Goal: Communication & Community: Answer question/provide support

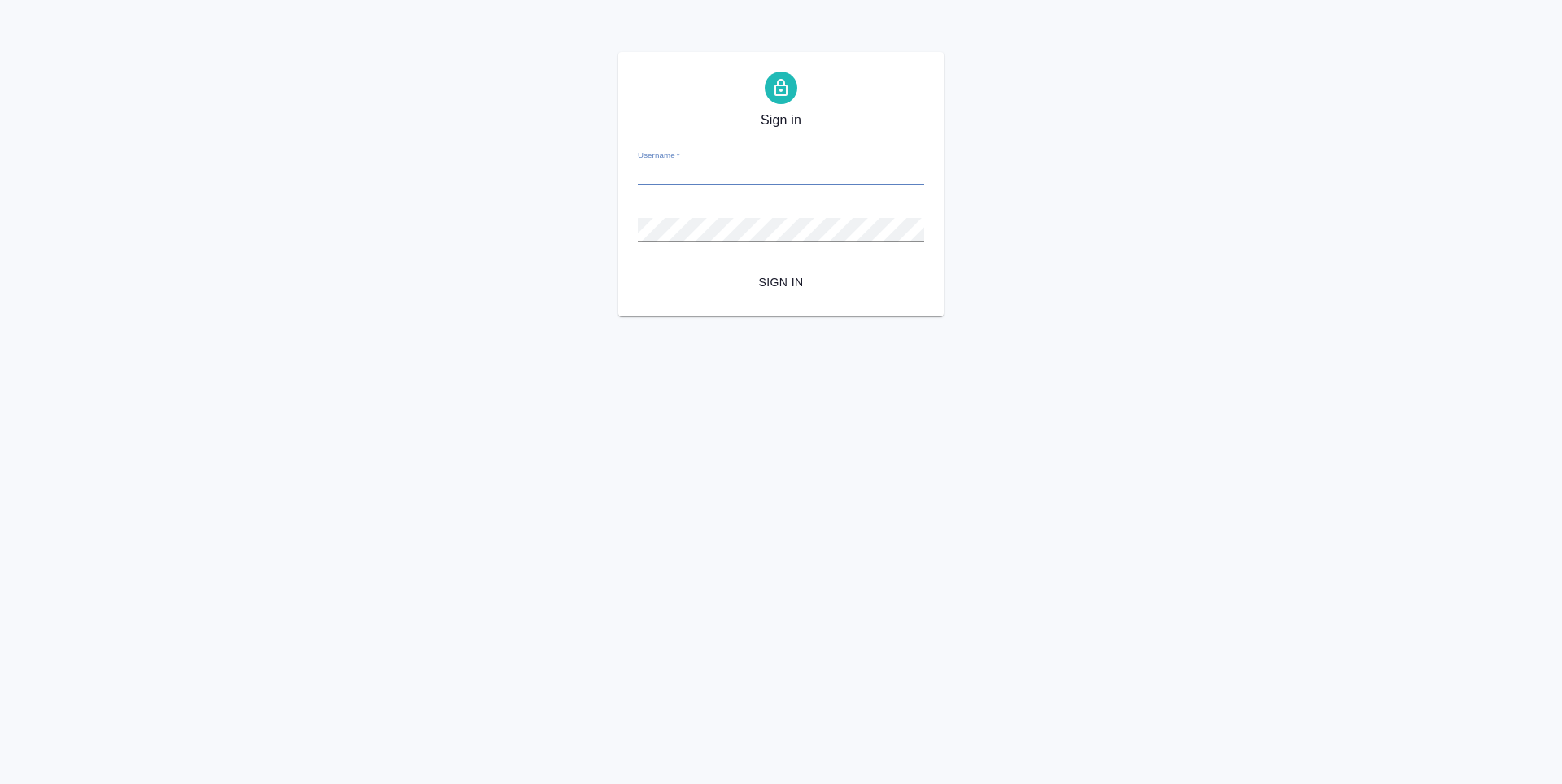
click at [652, 169] on input "Username   *" at bounding box center [781, 174] width 287 height 23
type input "s.zaytseva@awatera.com"
click at [789, 274] on span "Sign in" at bounding box center [781, 282] width 260 height 20
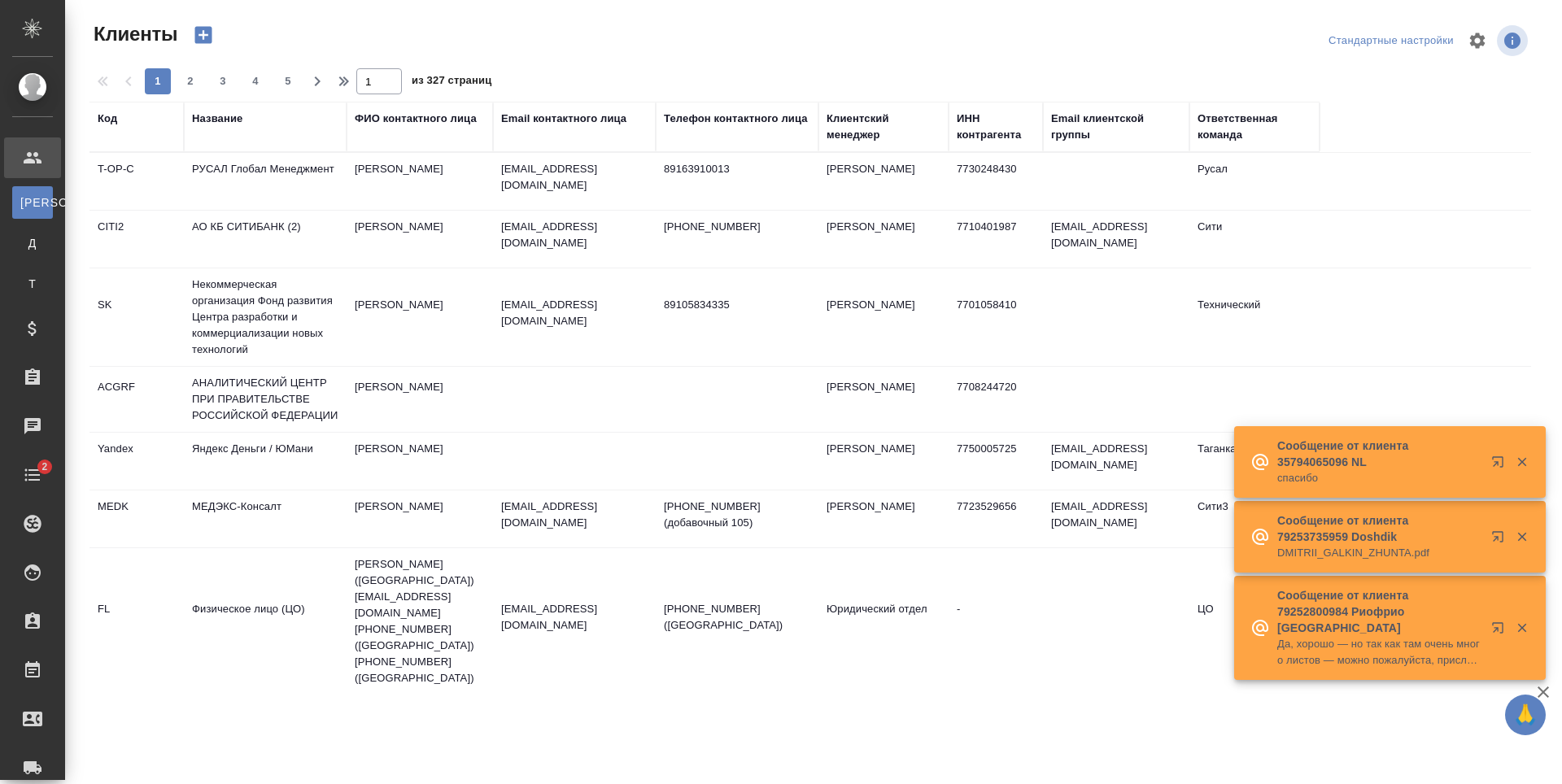
select select "RU"
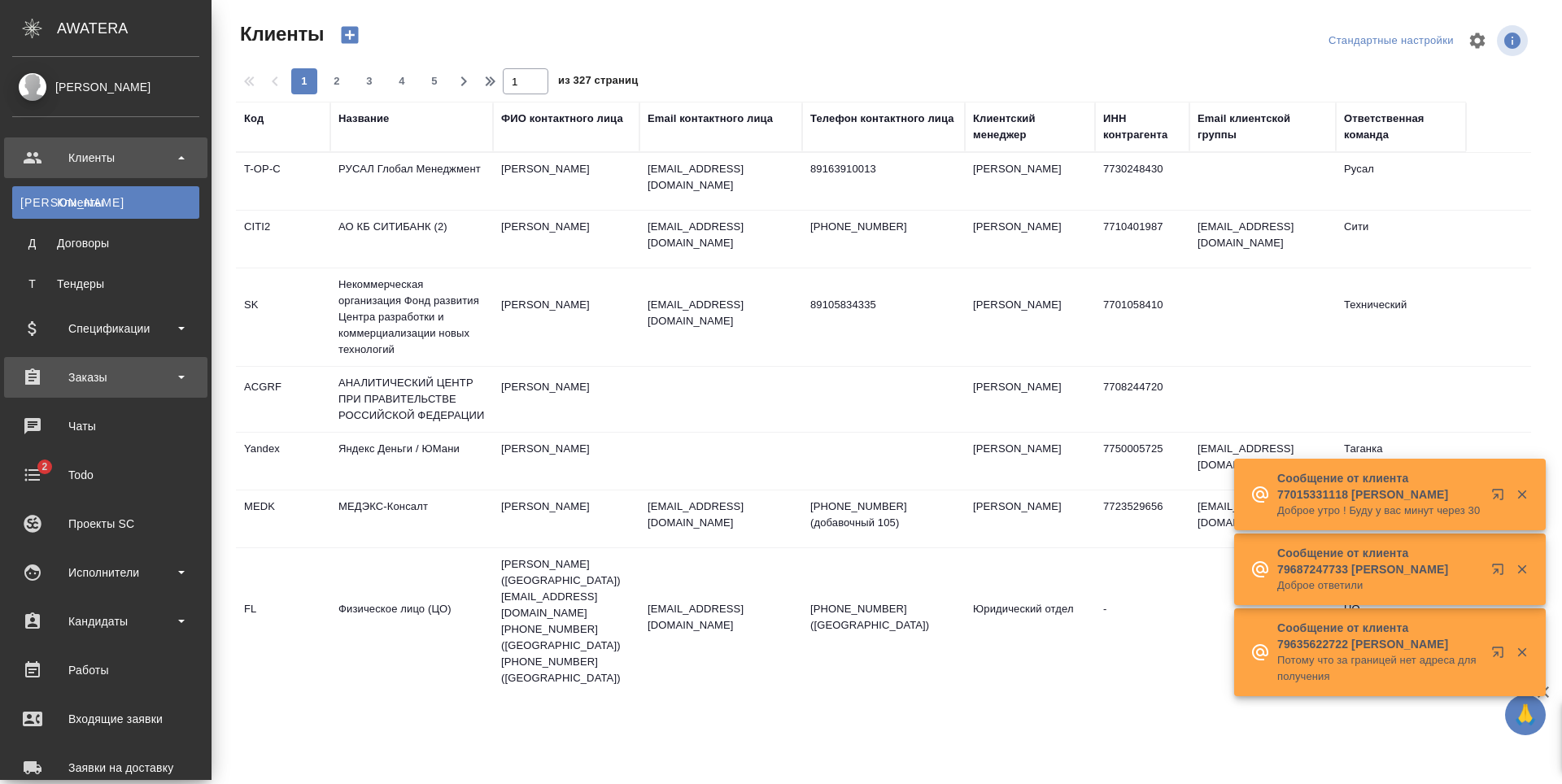
click at [115, 375] on div "Заказы" at bounding box center [105, 377] width 187 height 24
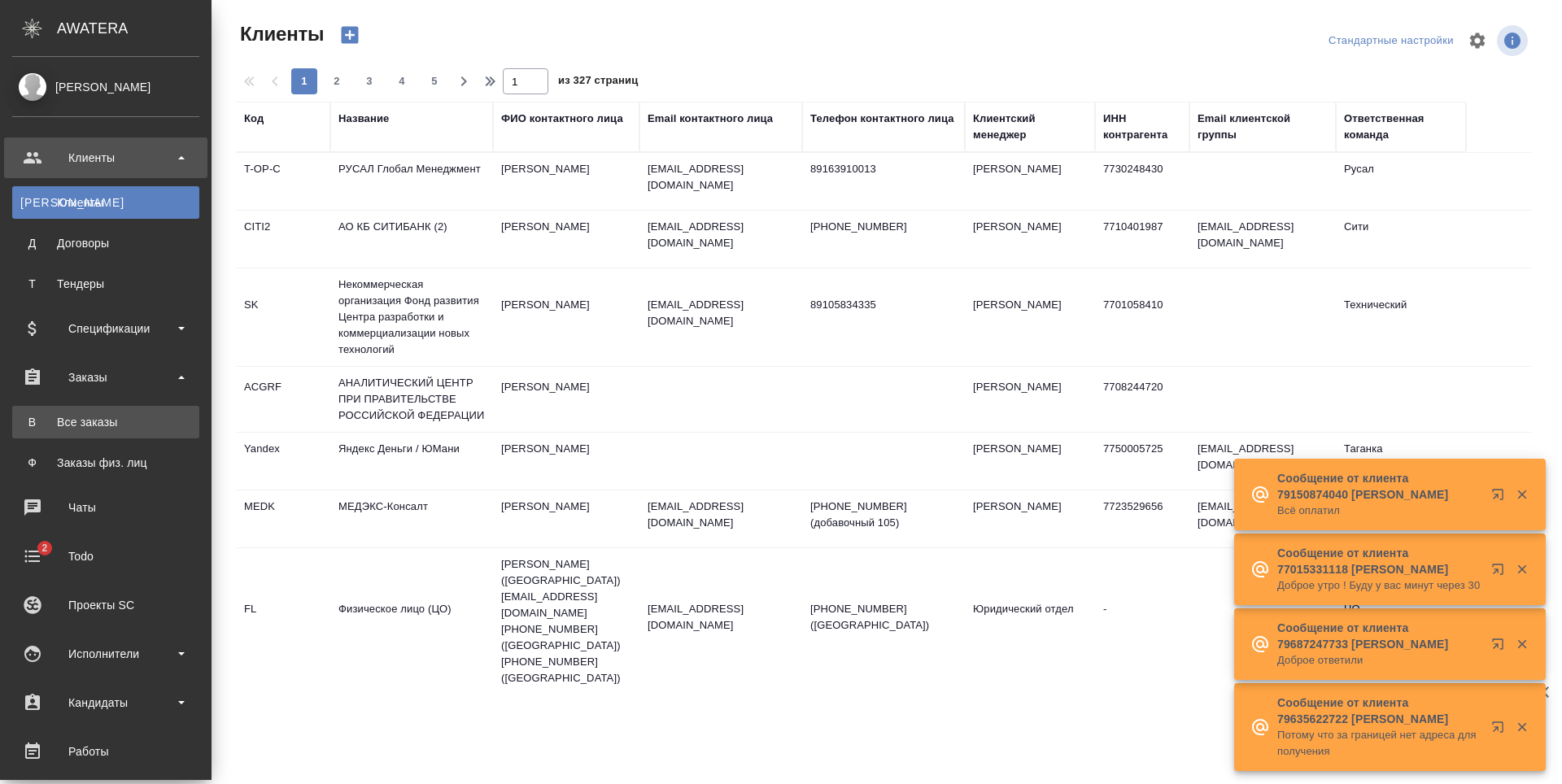
click at [115, 422] on div "Все заказы" at bounding box center [105, 422] width 171 height 16
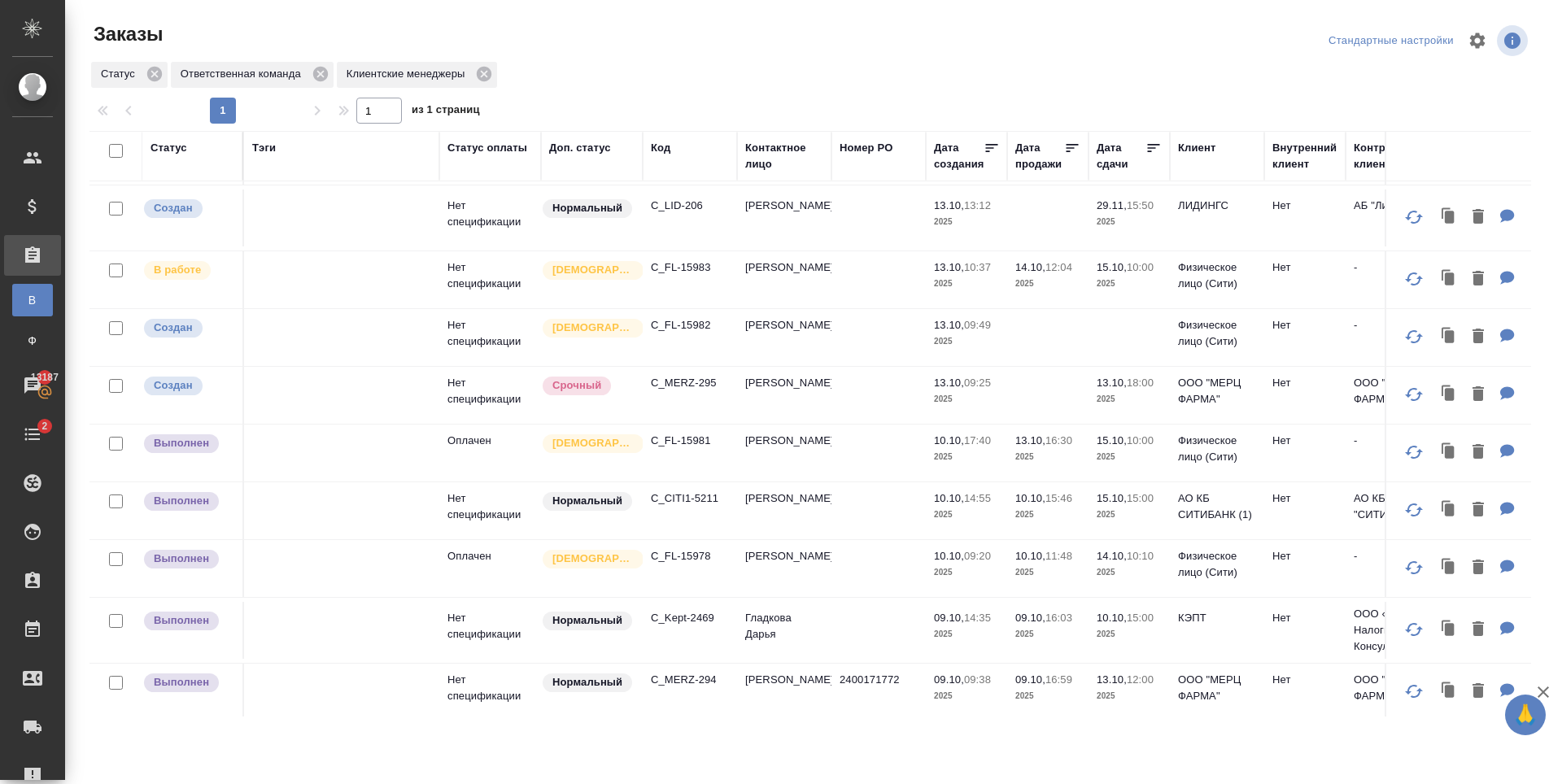
scroll to position [325, 0]
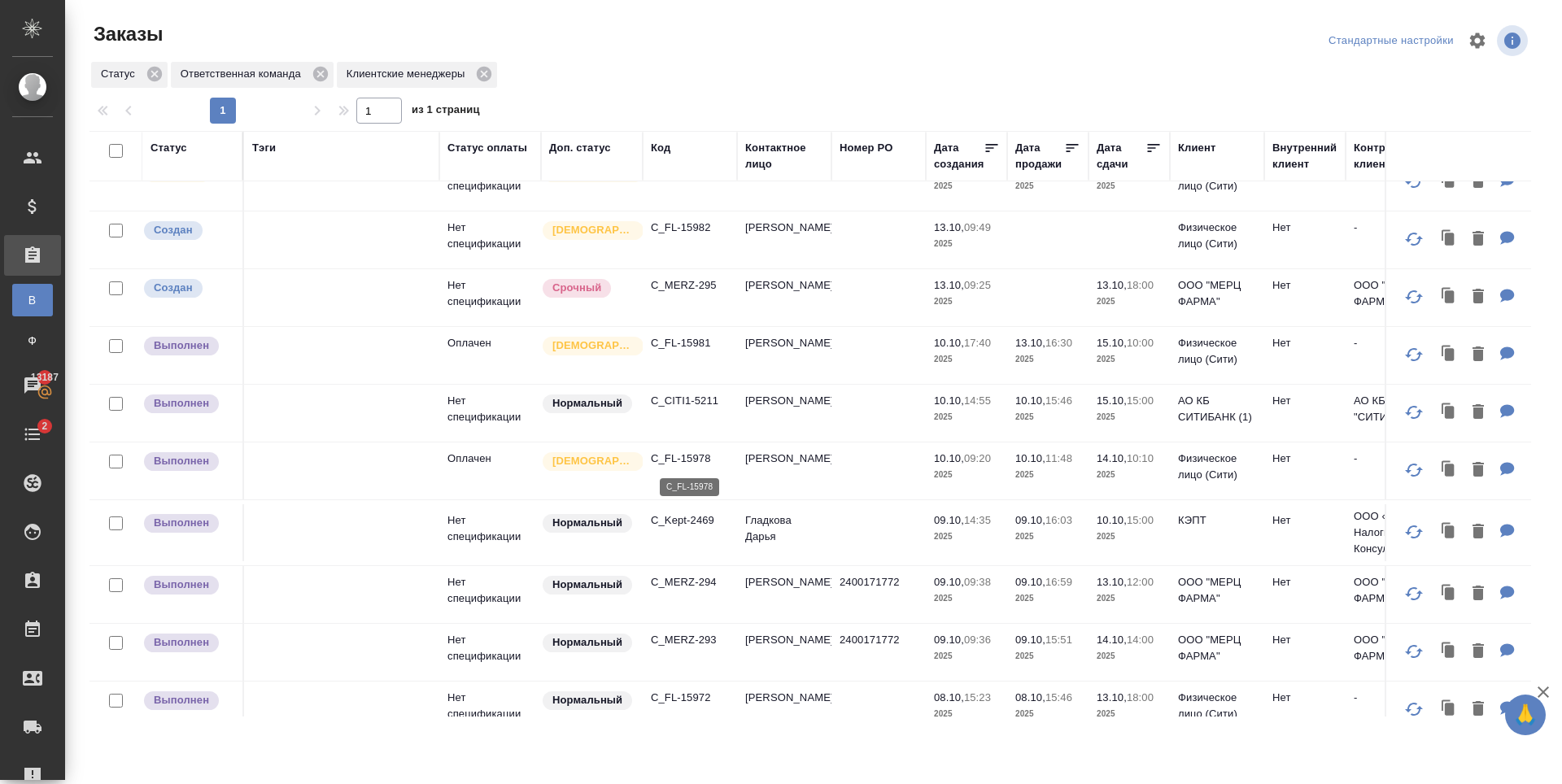
click at [683, 462] on p "C_FL-15978" at bounding box center [689, 458] width 78 height 16
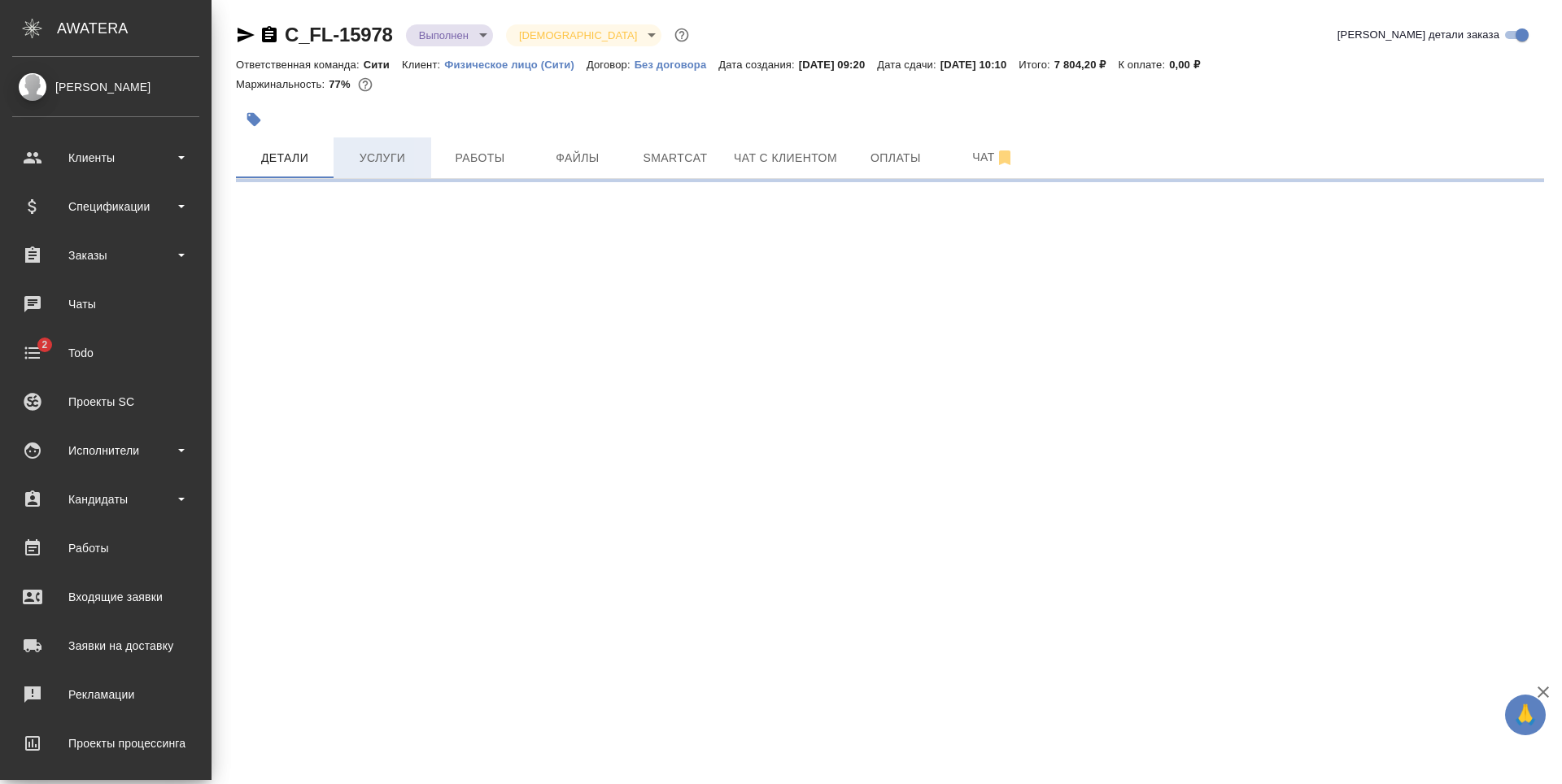
click at [394, 161] on span "Услуги" at bounding box center [382, 157] width 78 height 20
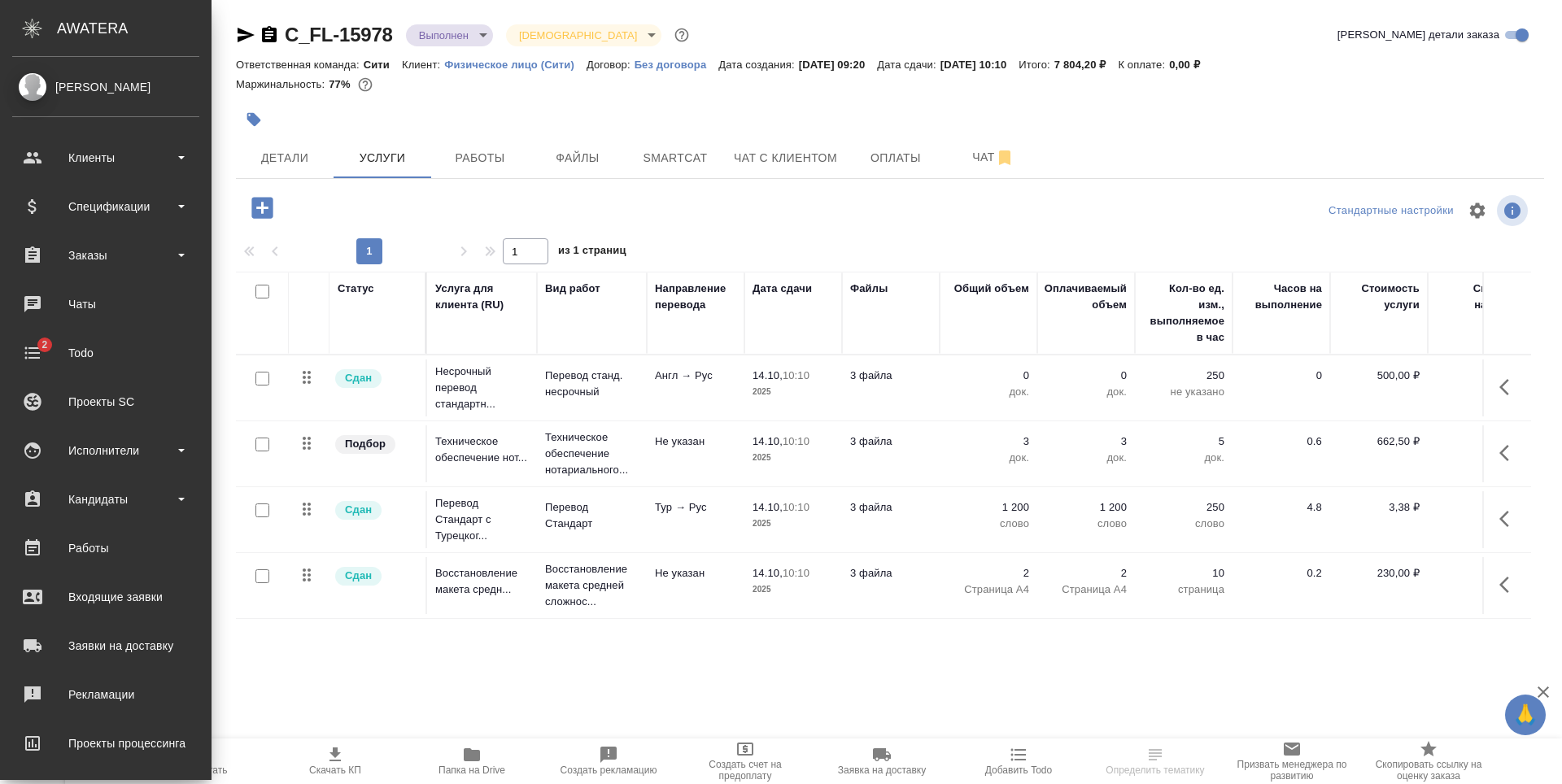
scroll to position [10, 0]
click at [815, 164] on span "Чат с клиентом" at bounding box center [785, 157] width 104 height 20
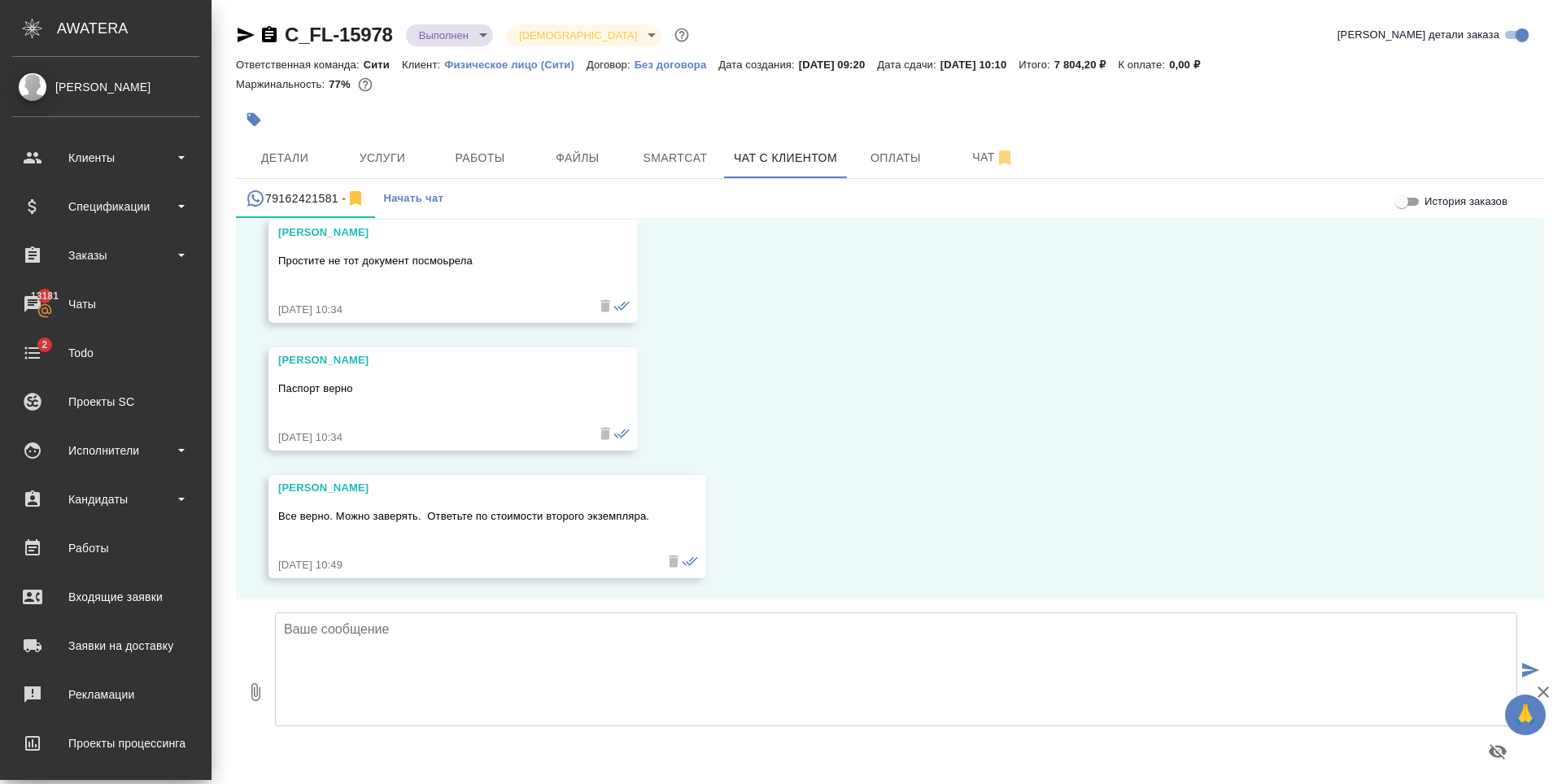
scroll to position [1023, 0]
click at [511, 679] on textarea at bounding box center [896, 669] width 1242 height 114
click at [489, 647] on textarea at bounding box center [896, 669] width 1242 height 114
click at [431, 679] on textarea at bounding box center [896, 669] width 1242 height 114
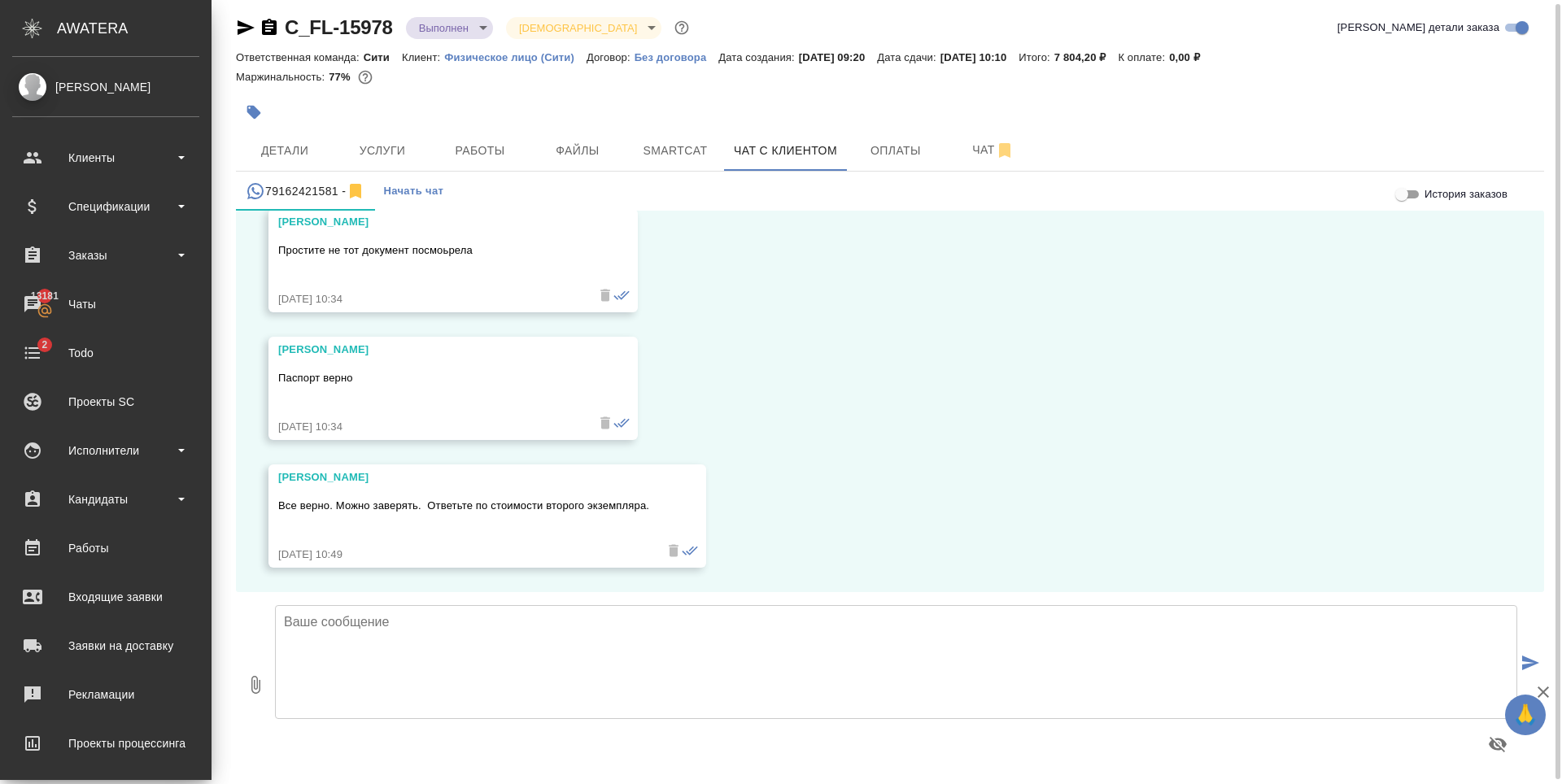
scroll to position [9, 0]
click at [439, 707] on textarea at bounding box center [896, 659] width 1242 height 114
click at [442, 666] on textarea at bounding box center [896, 659] width 1242 height 114
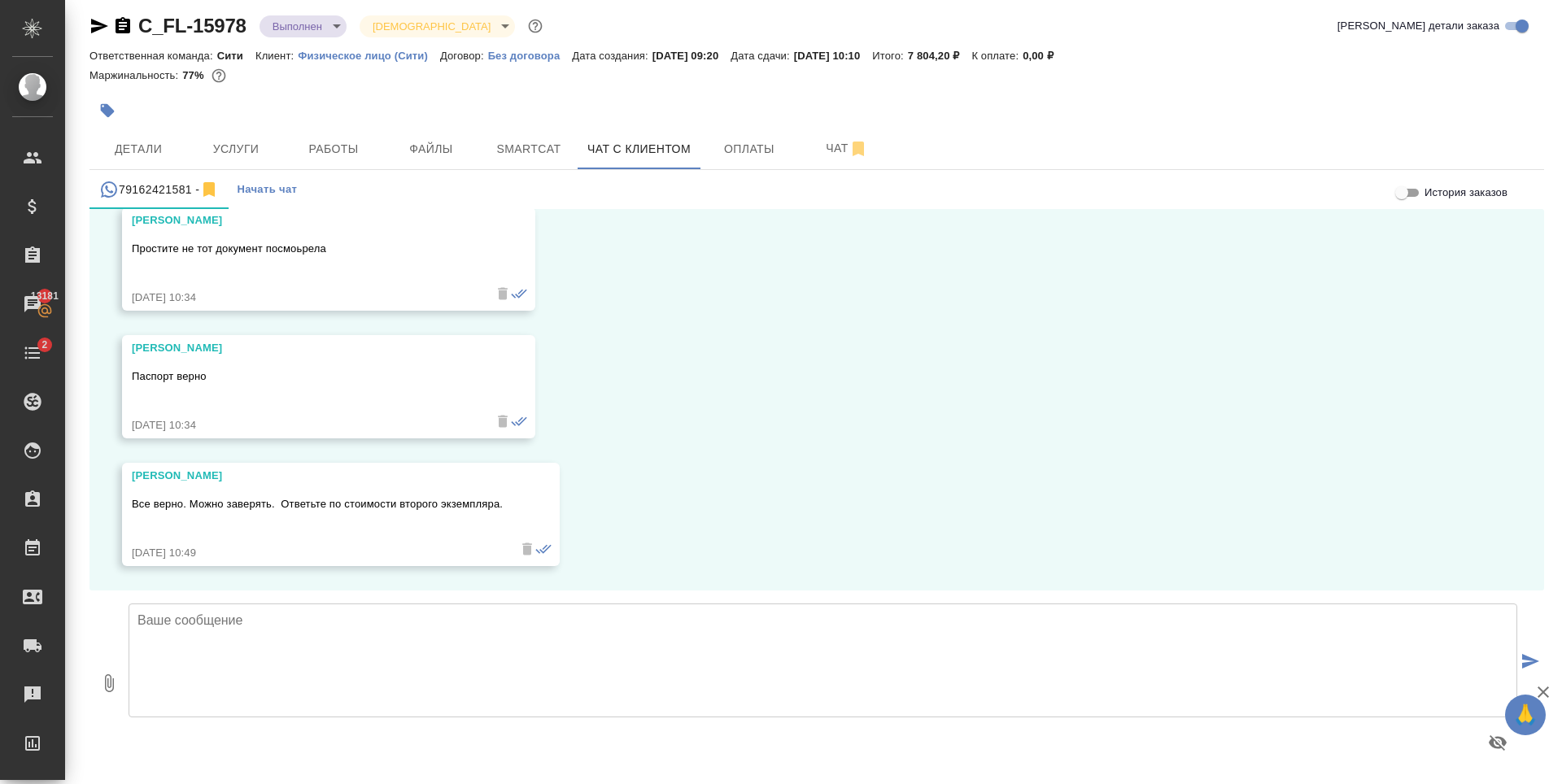
click at [324, 646] on textarea at bounding box center [823, 659] width 1388 height 114
type textarea "b"
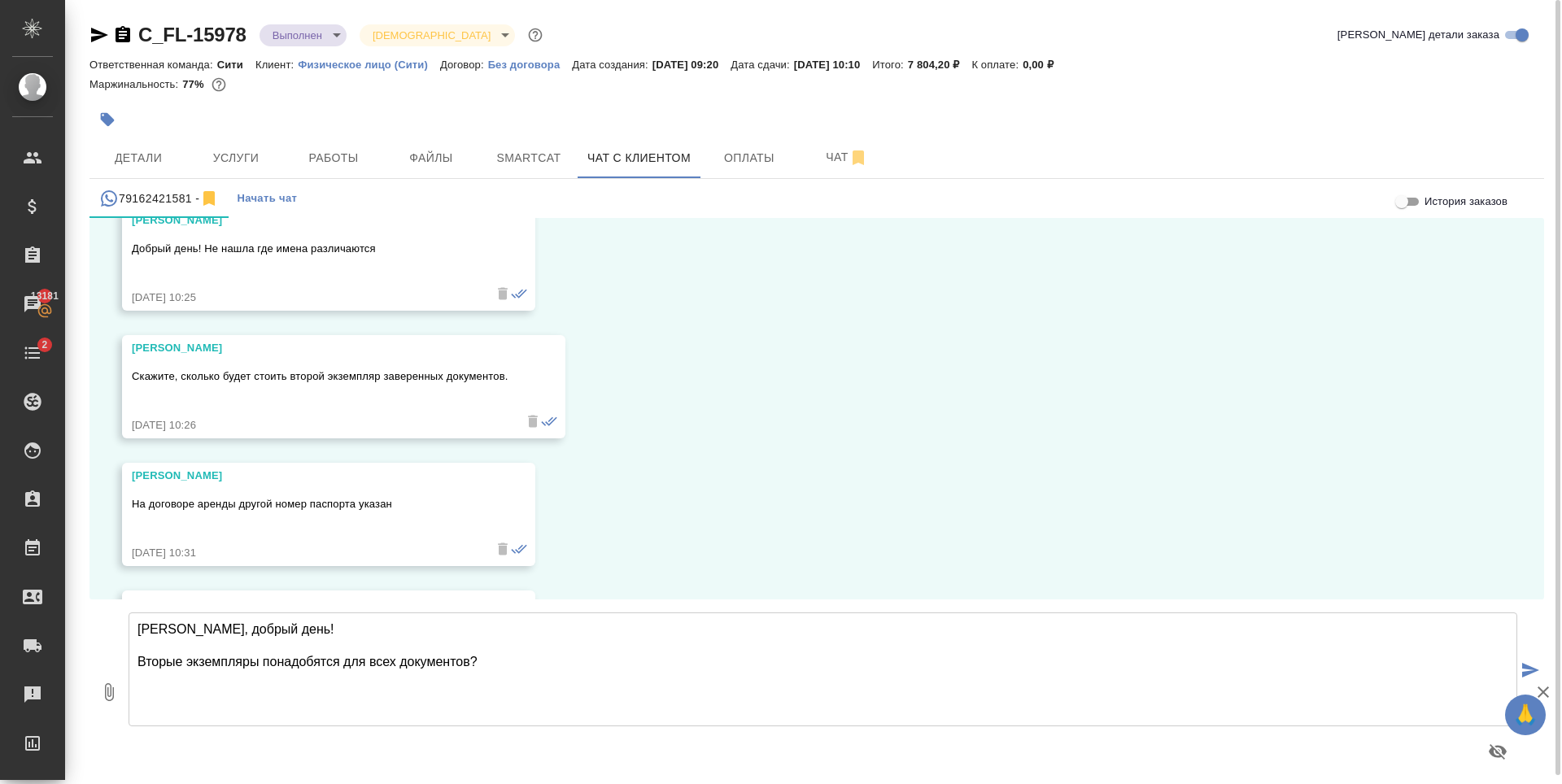
scroll to position [453, 0]
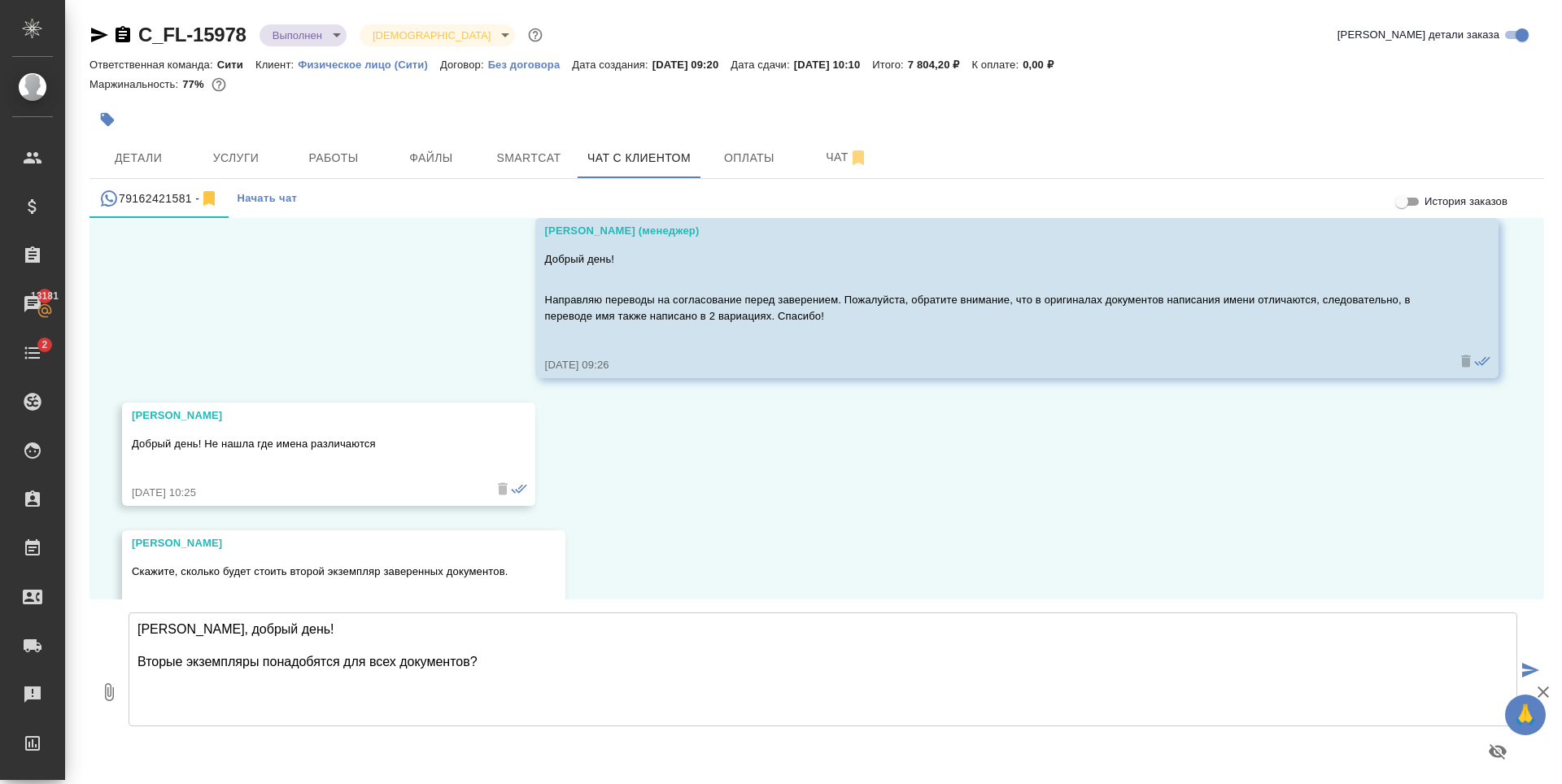
type textarea "Ирина, добрый день! Вторые экземпляры понадобятся для всех документов?"
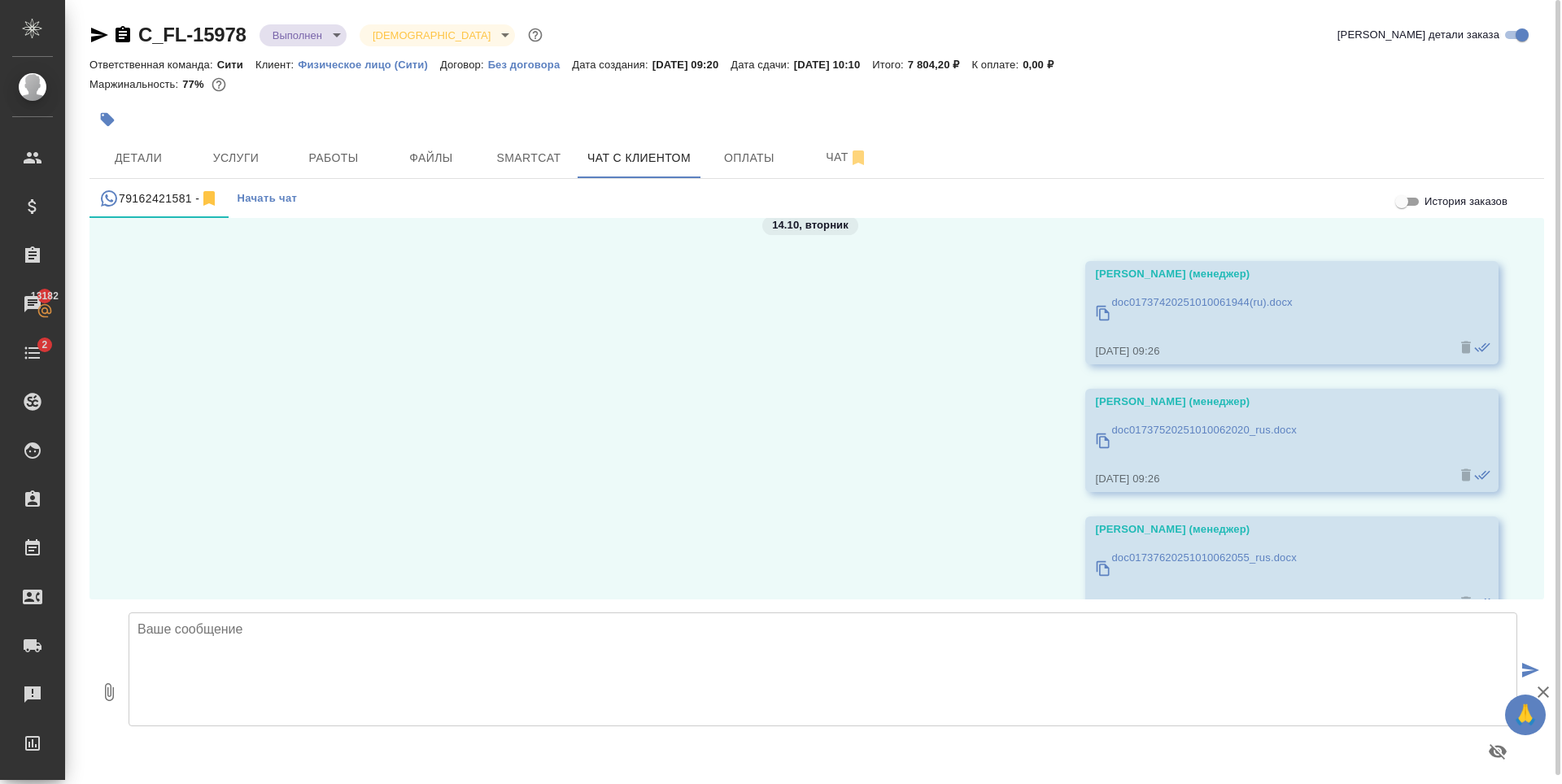
scroll to position [0, 0]
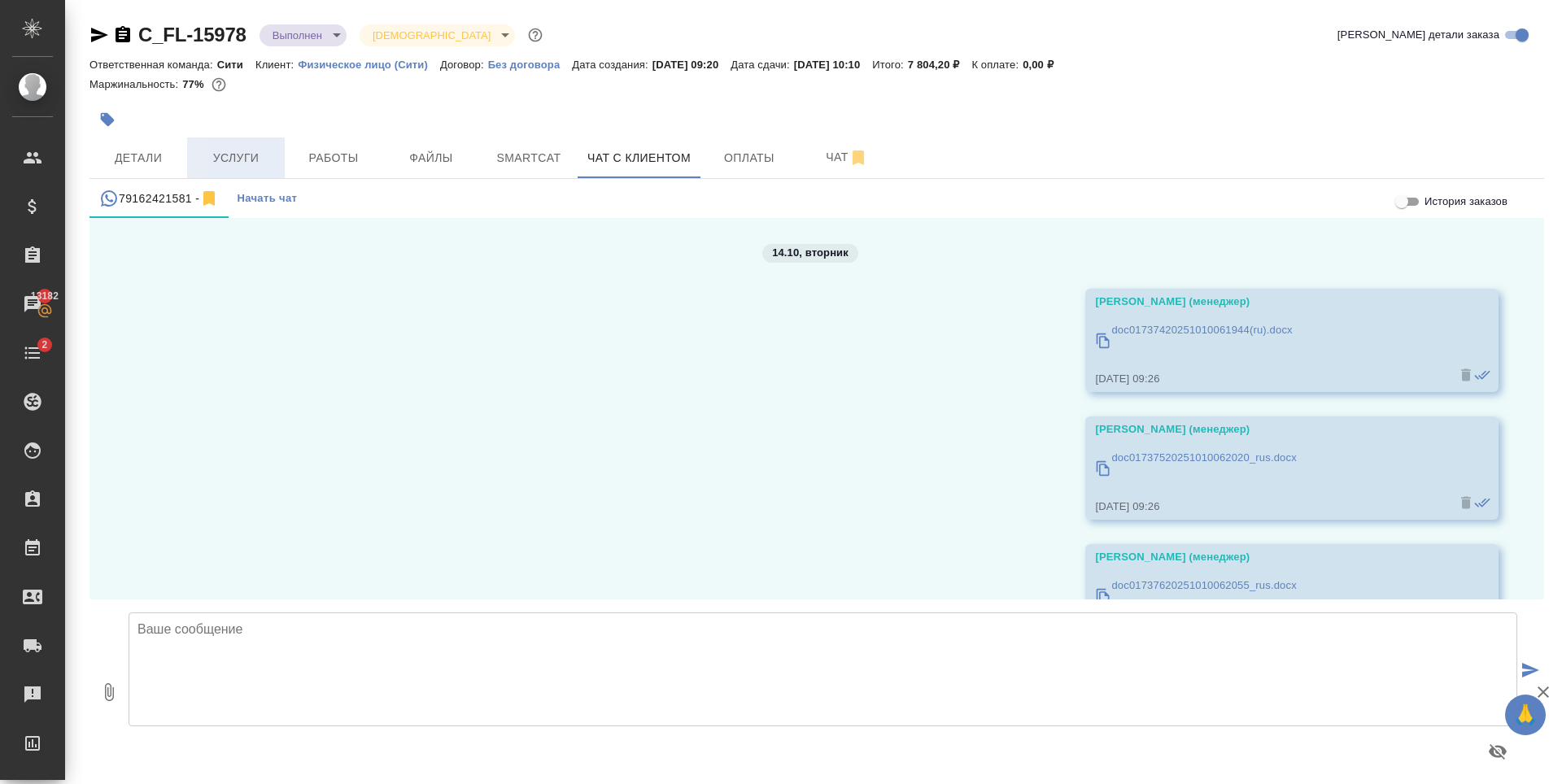
click at [244, 157] on span "Услуги" at bounding box center [235, 157] width 78 height 20
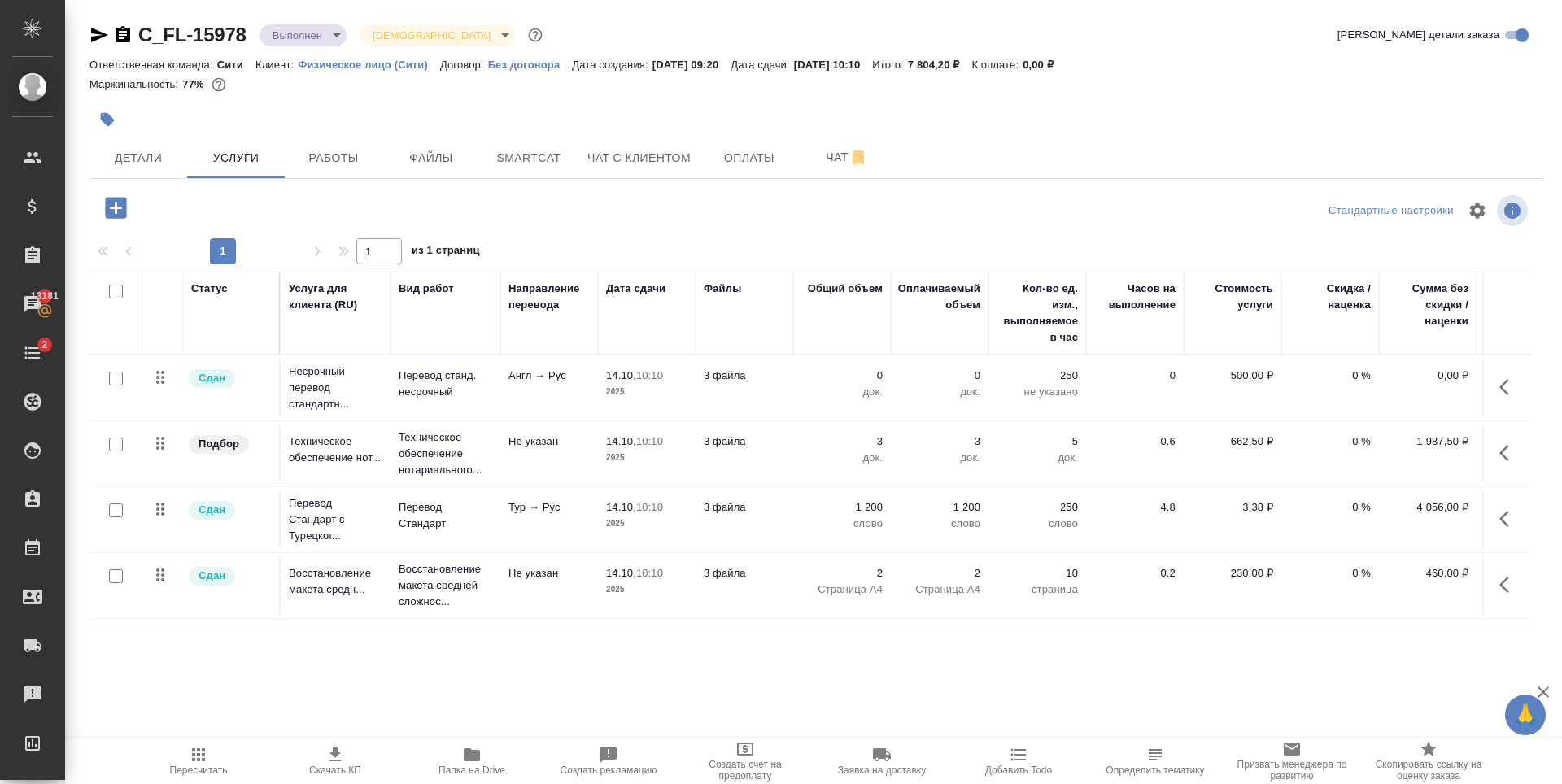
click at [121, 216] on icon "button" at bounding box center [115, 207] width 21 height 21
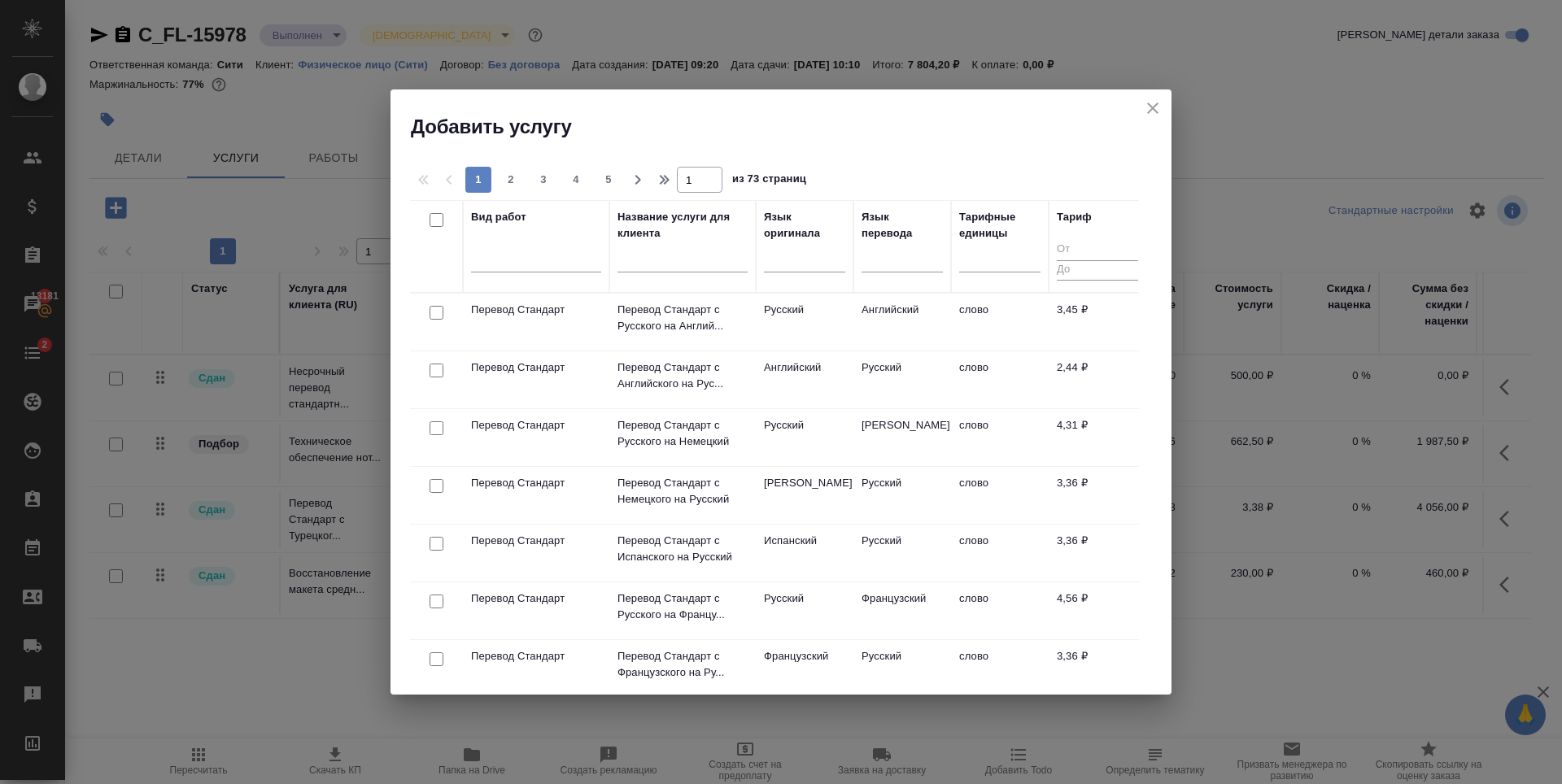
click at [1155, 93] on div "Добавить услугу" at bounding box center [781, 114] width 781 height 51
click at [1155, 102] on icon "close" at bounding box center [1153, 108] width 19 height 19
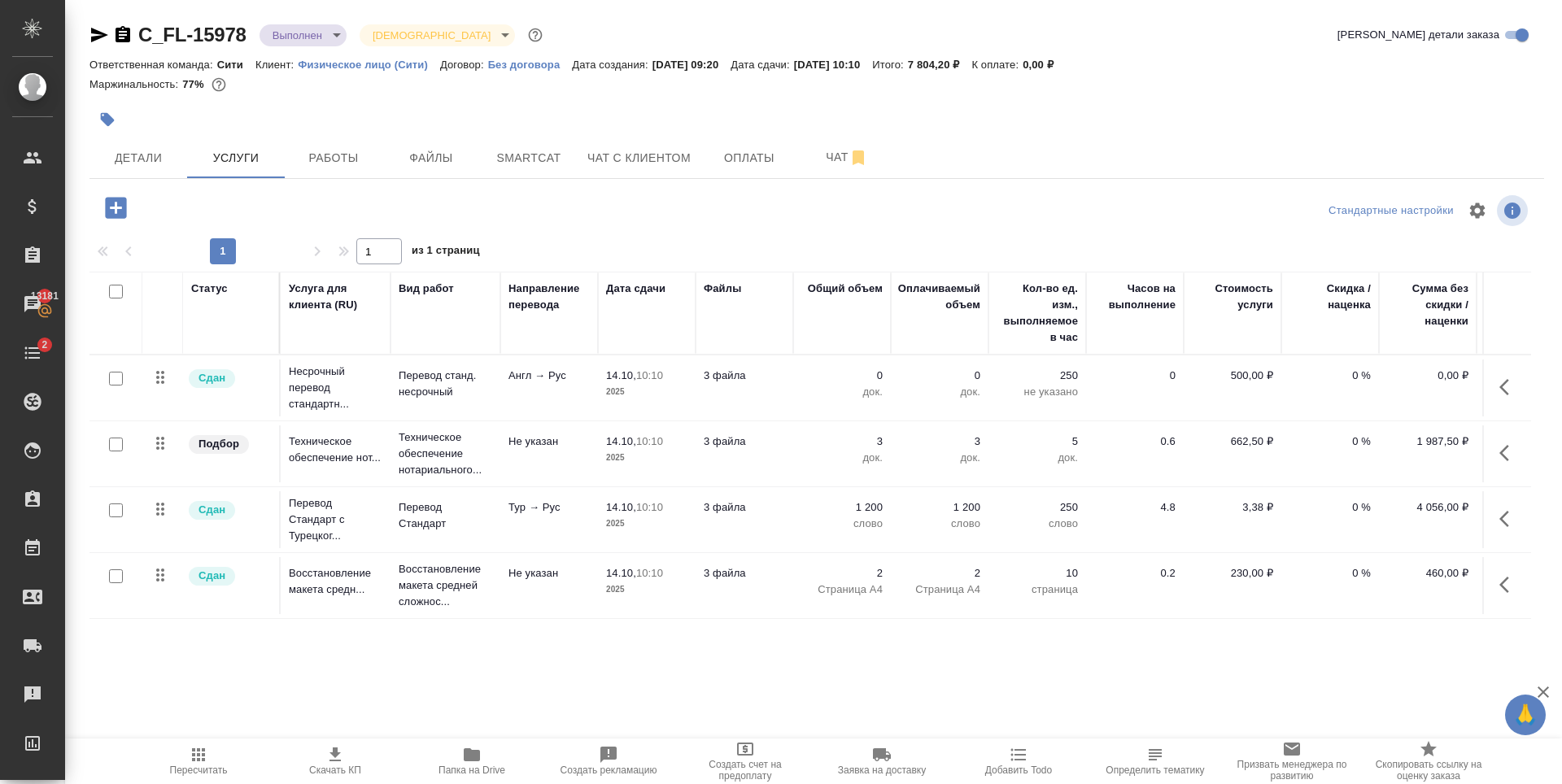
click at [880, 442] on p "3" at bounding box center [842, 441] width 82 height 16
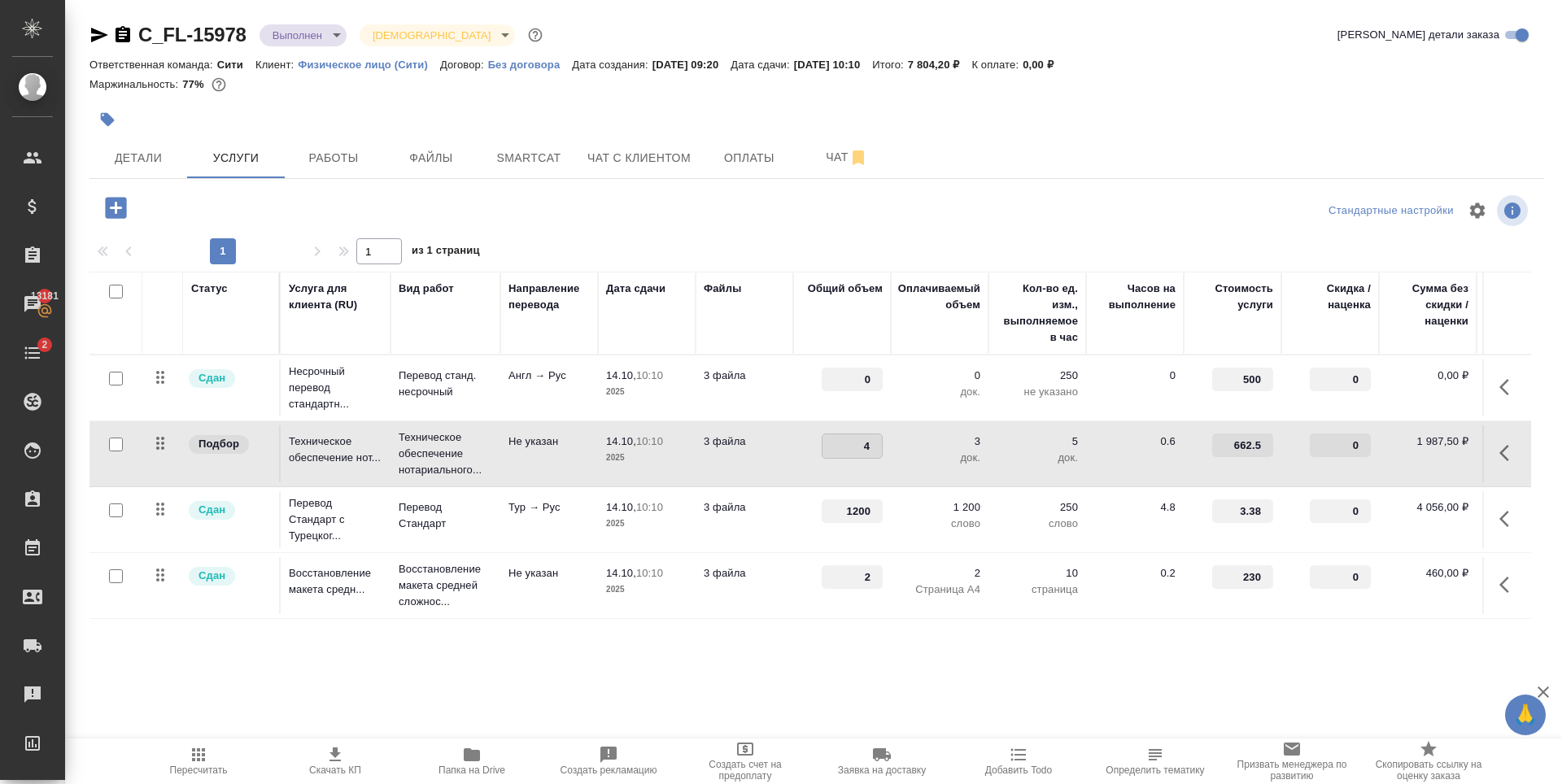
click at [876, 442] on input "4" at bounding box center [852, 446] width 59 height 24
click at [876, 442] on input "5" at bounding box center [852, 446] width 59 height 24
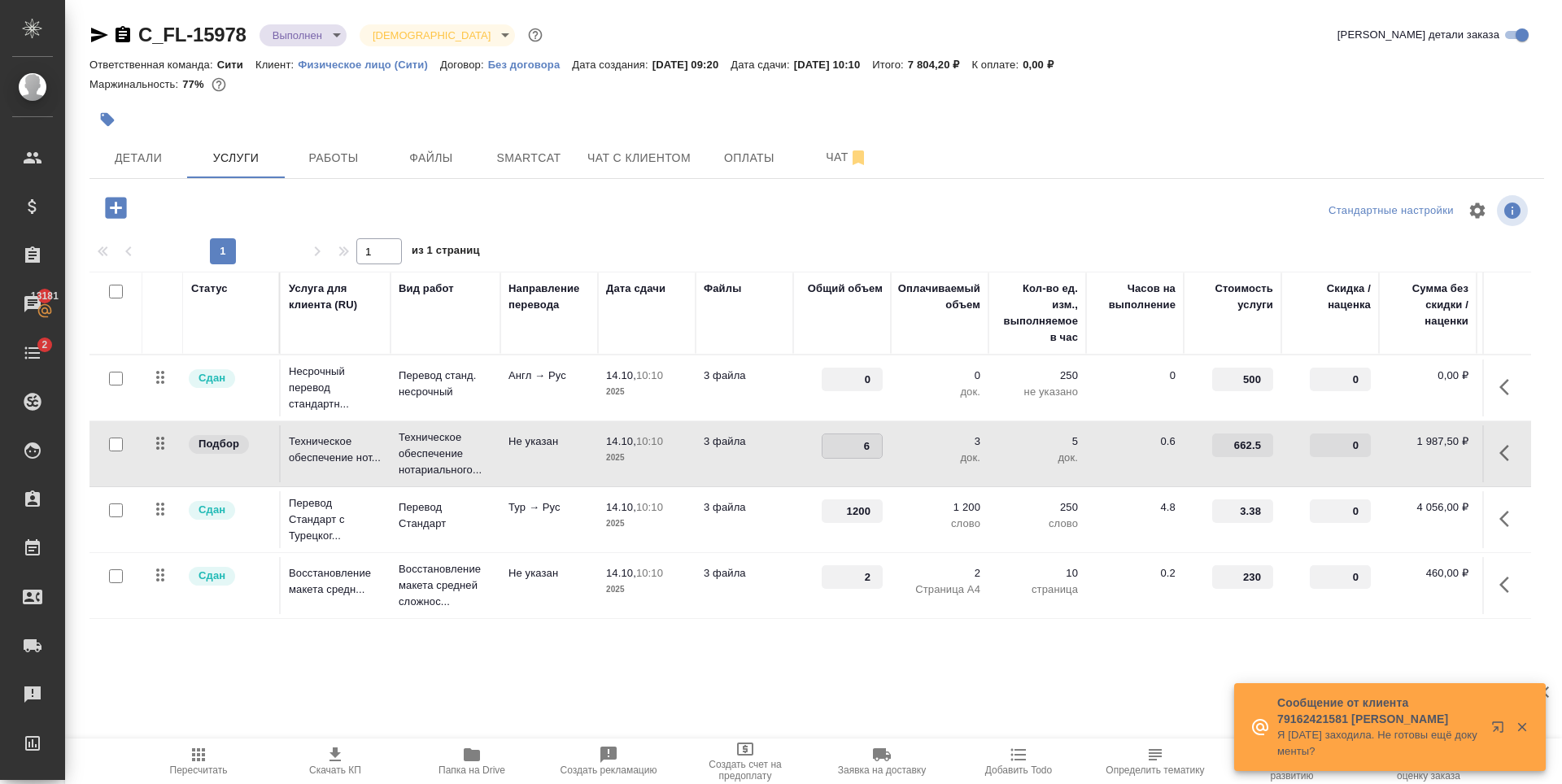
type input "6"
click at [876, 442] on input "6" at bounding box center [852, 446] width 59 height 24
click at [804, 668] on div ".cls-1 fill:#fff; AWATERA Zaytseva Svetlana Клиенты Спецификации Заказы 13181 Ч…" at bounding box center [781, 392] width 1562 height 784
click at [244, 212] on span "Сохранить и пересчитать" at bounding box center [231, 206] width 142 height 19
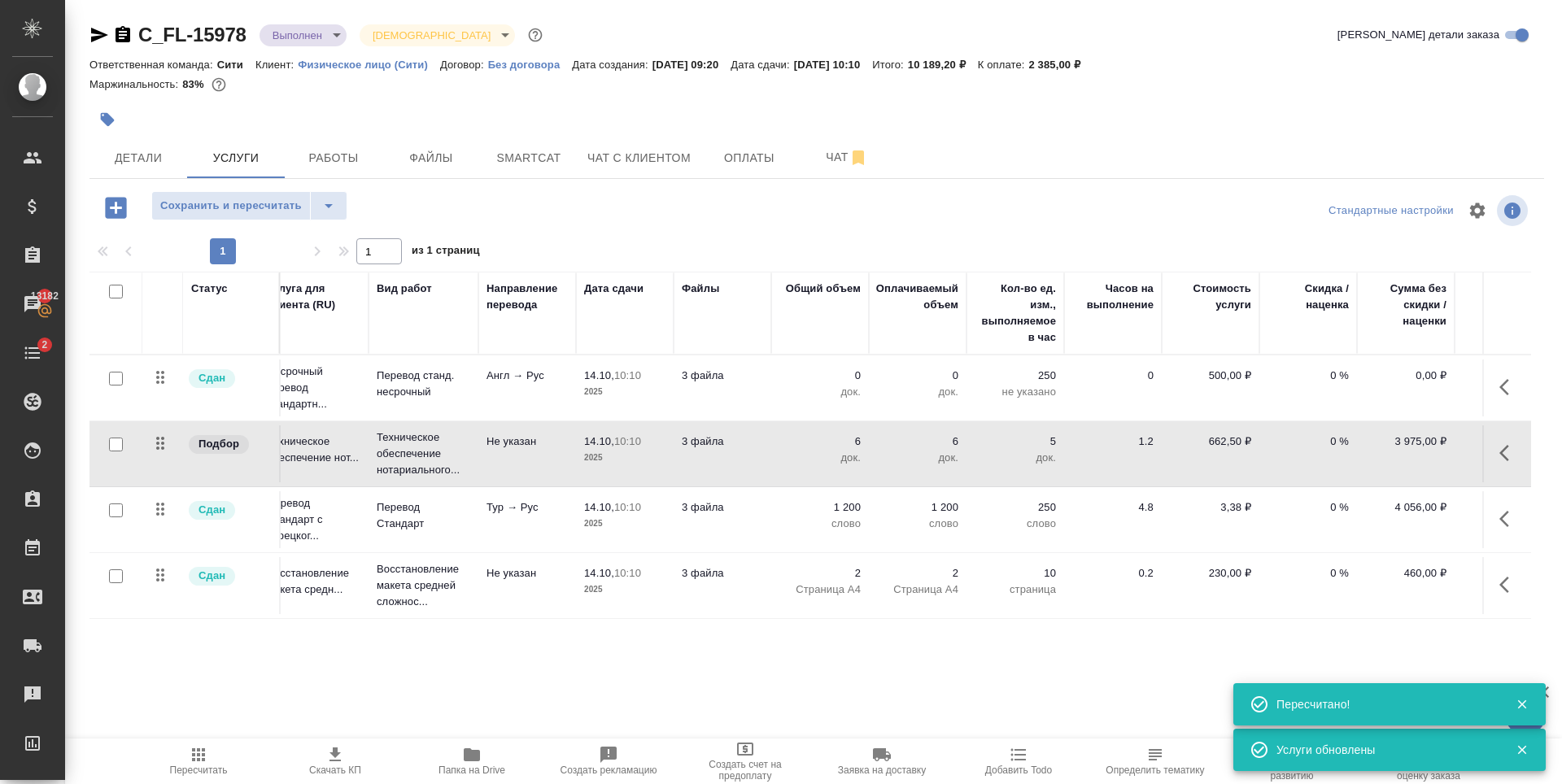
scroll to position [0, 116]
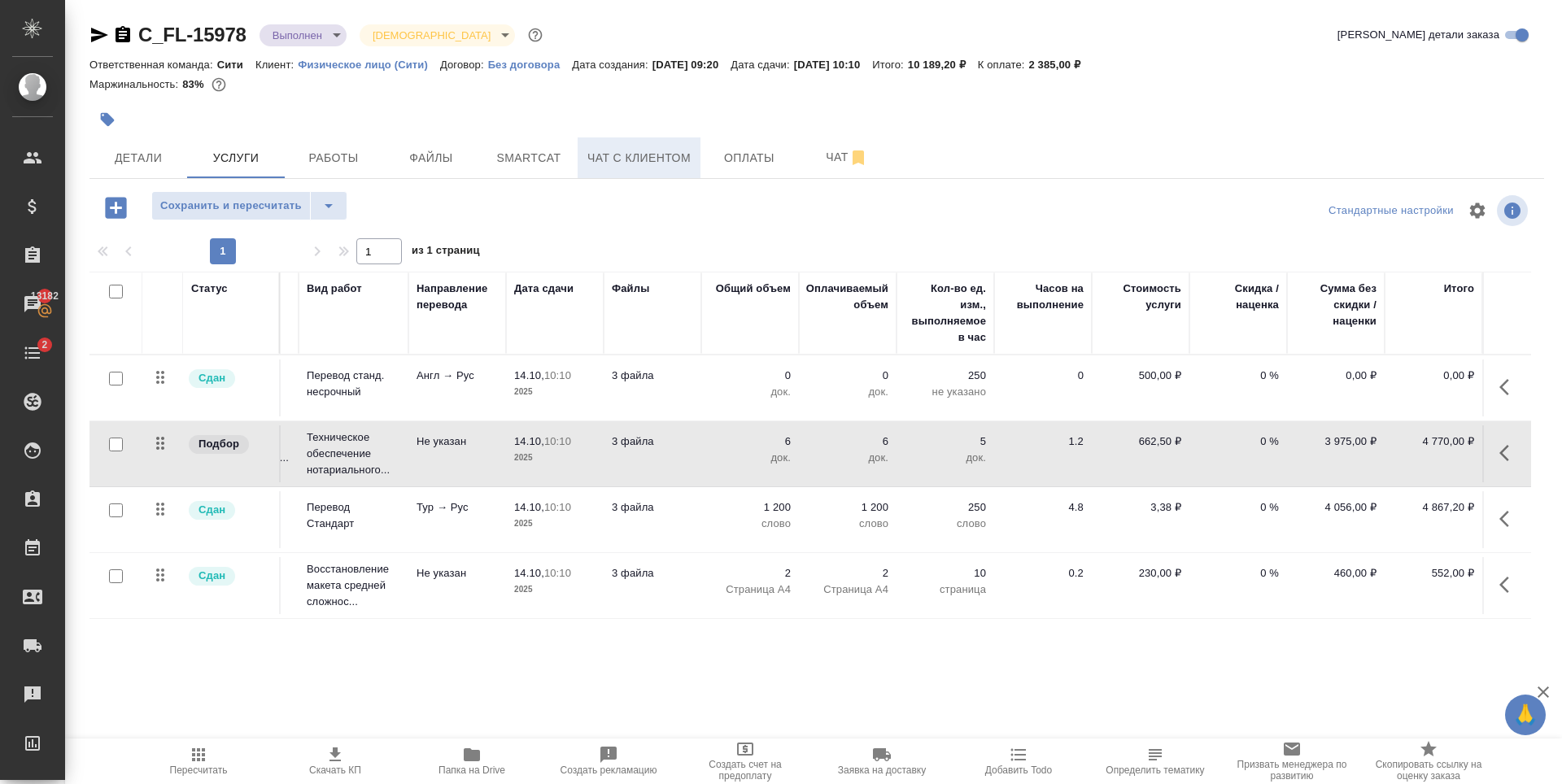
click at [651, 148] on span "Чат с клиентом" at bounding box center [639, 157] width 104 height 20
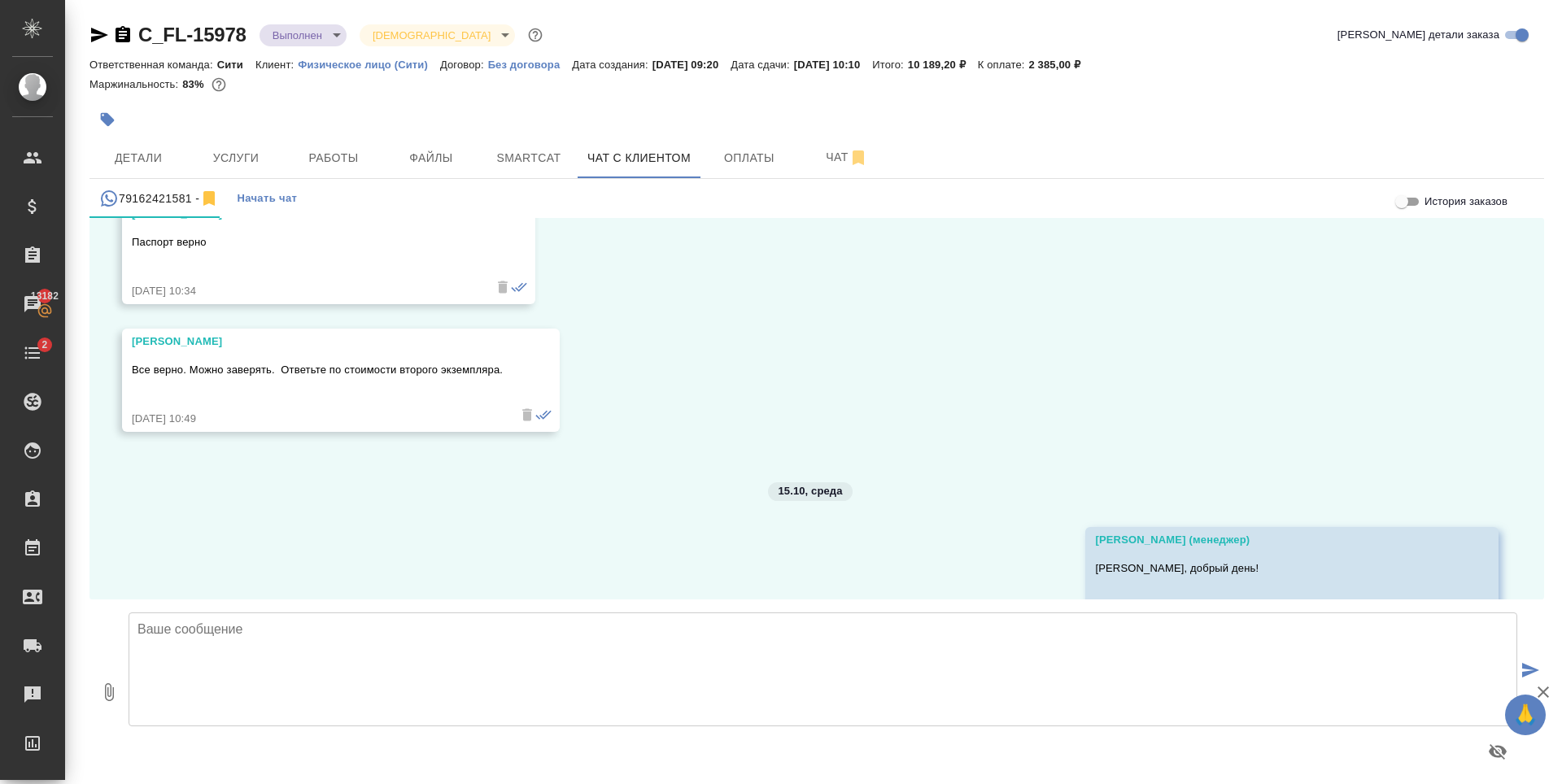
scroll to position [1517, 0]
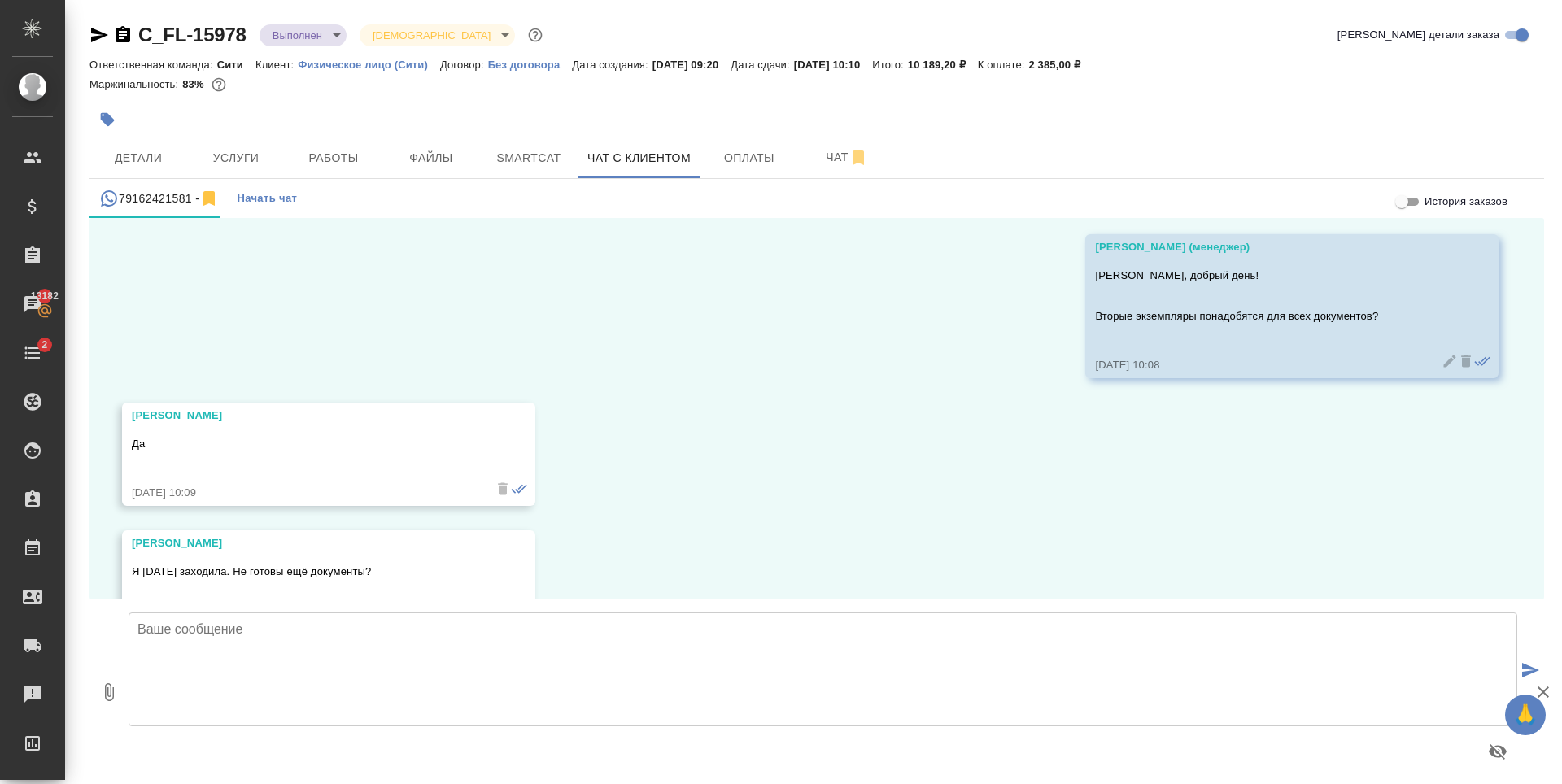
click at [321, 649] on textarea at bounding box center [823, 669] width 1388 height 114
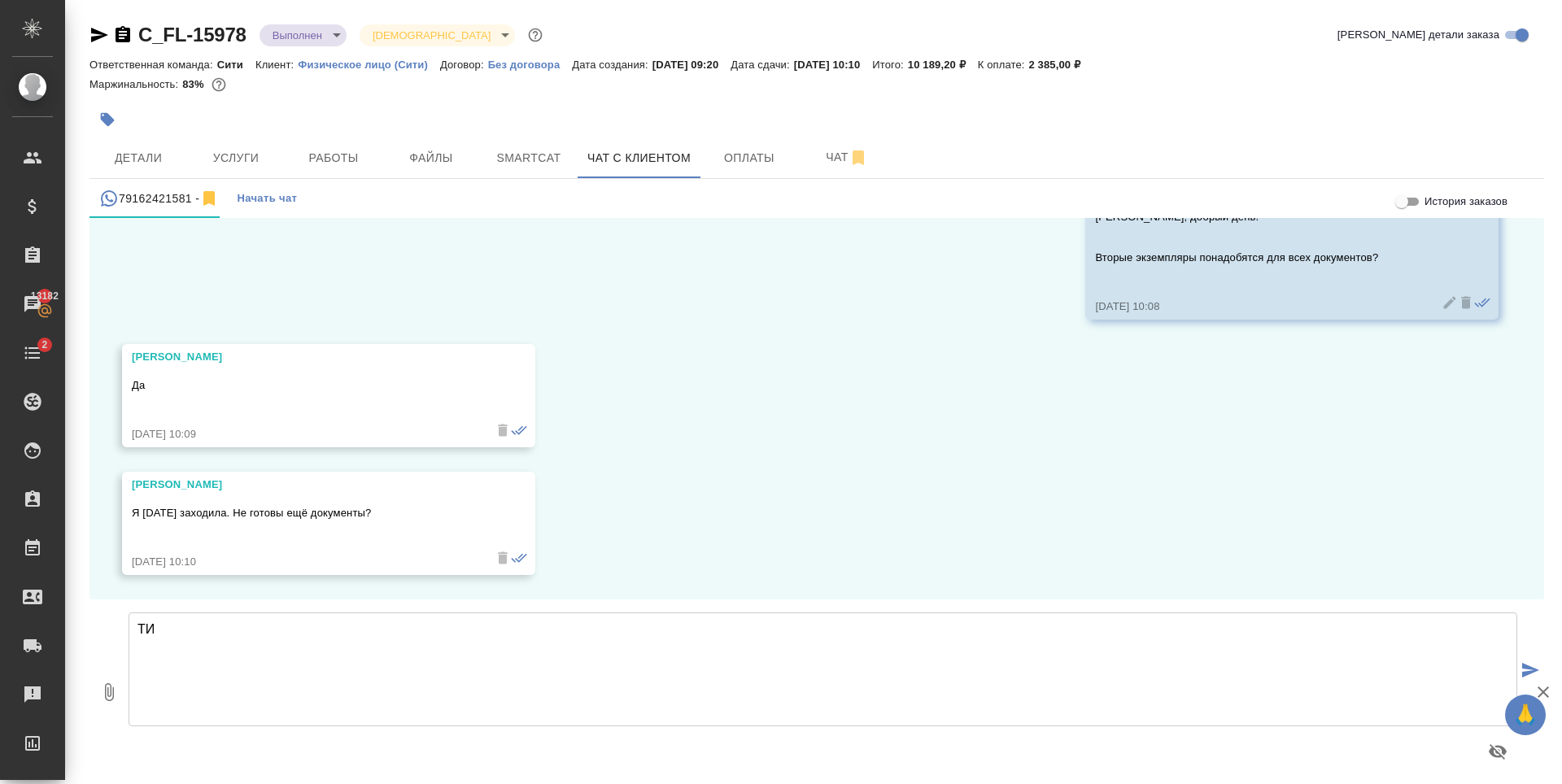
type textarea "Т"
click at [473, 652] on textarea "Ирина, документы будут готовы сегодня вечером. Доплата за вторые экземпляры сос…" at bounding box center [823, 669] width 1388 height 114
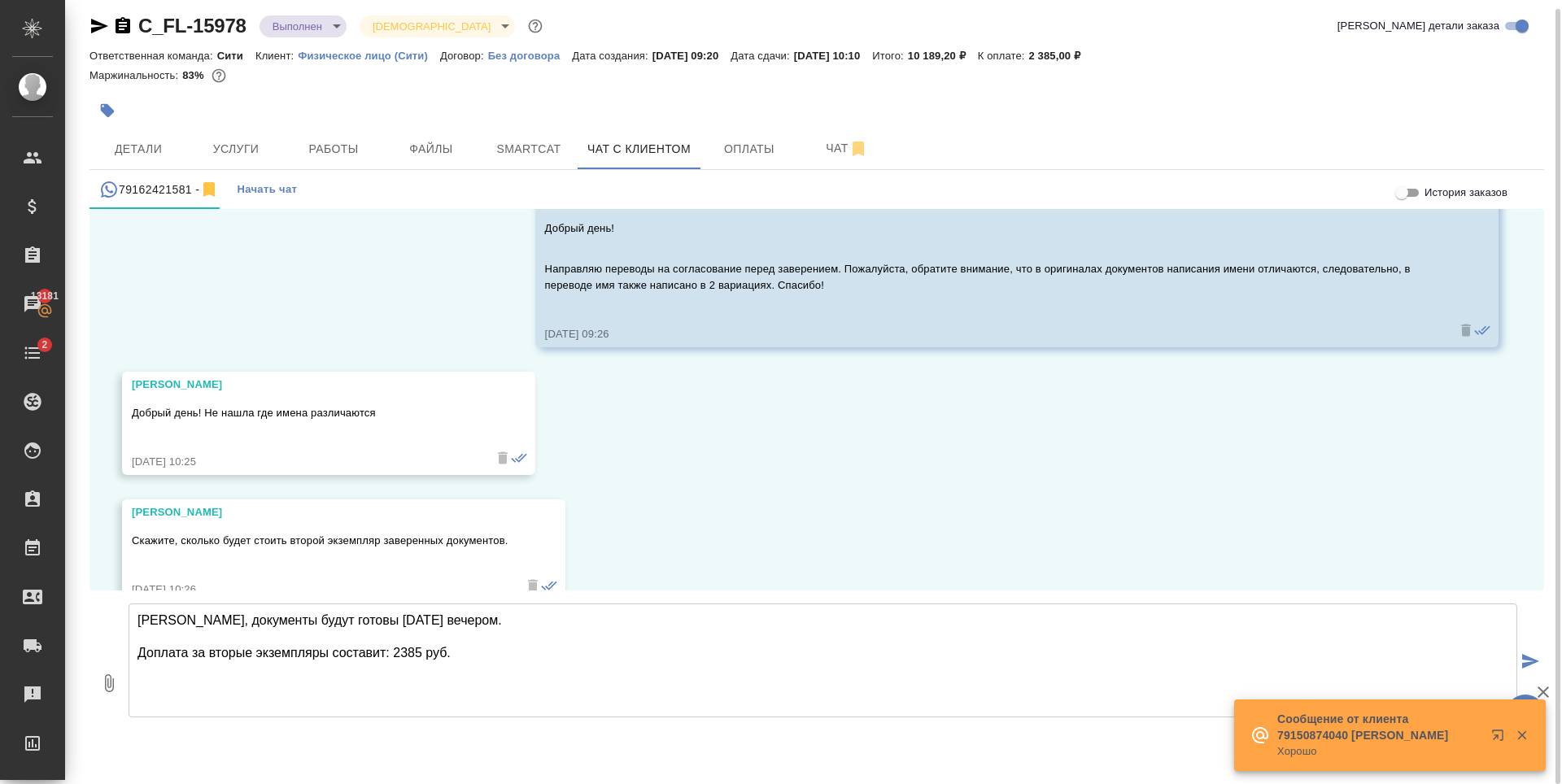
scroll to position [488, 0]
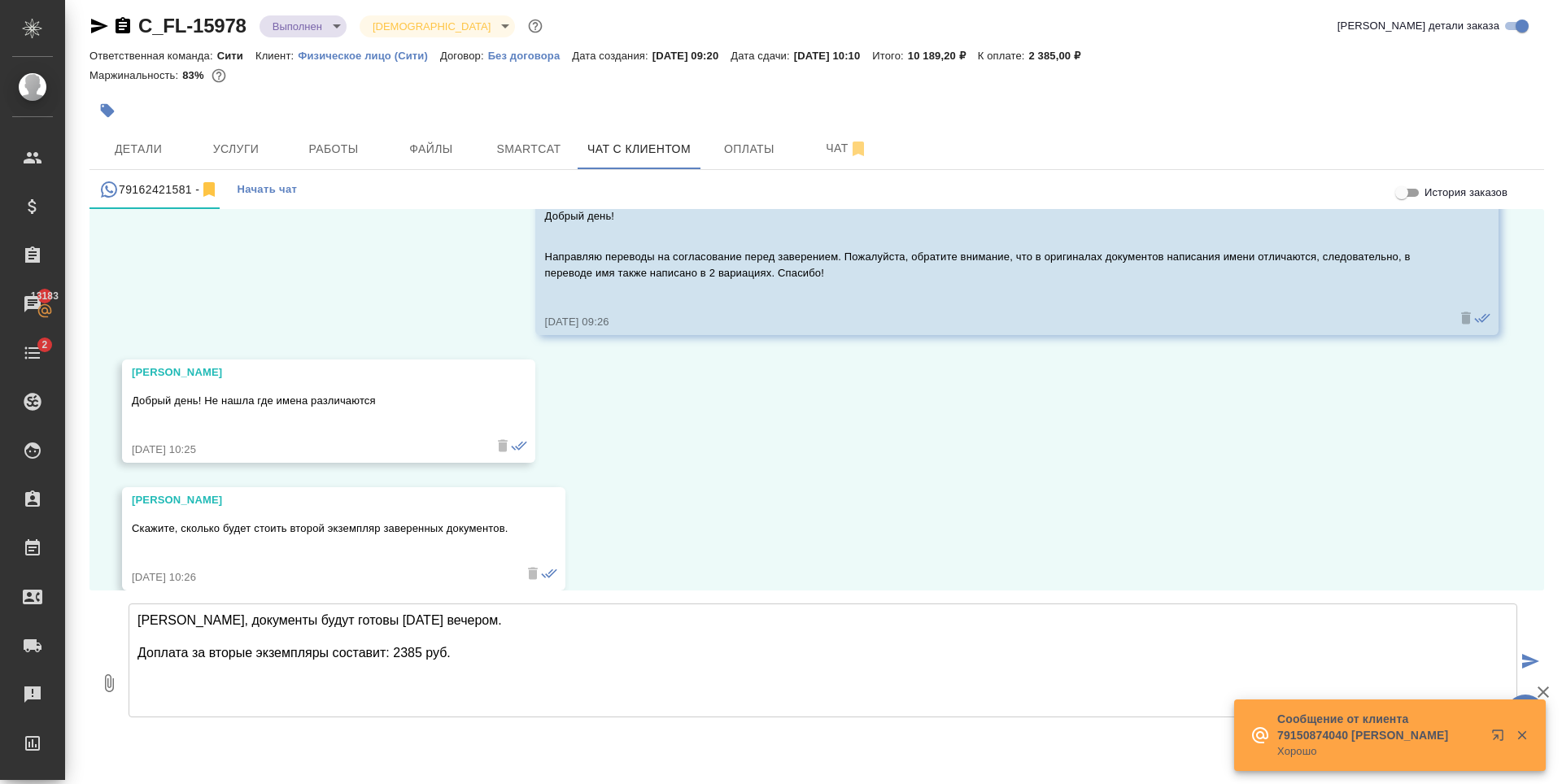
paste textarea "Заказ передается в работу только после внесения предоплаты в размере 100% от ст…"
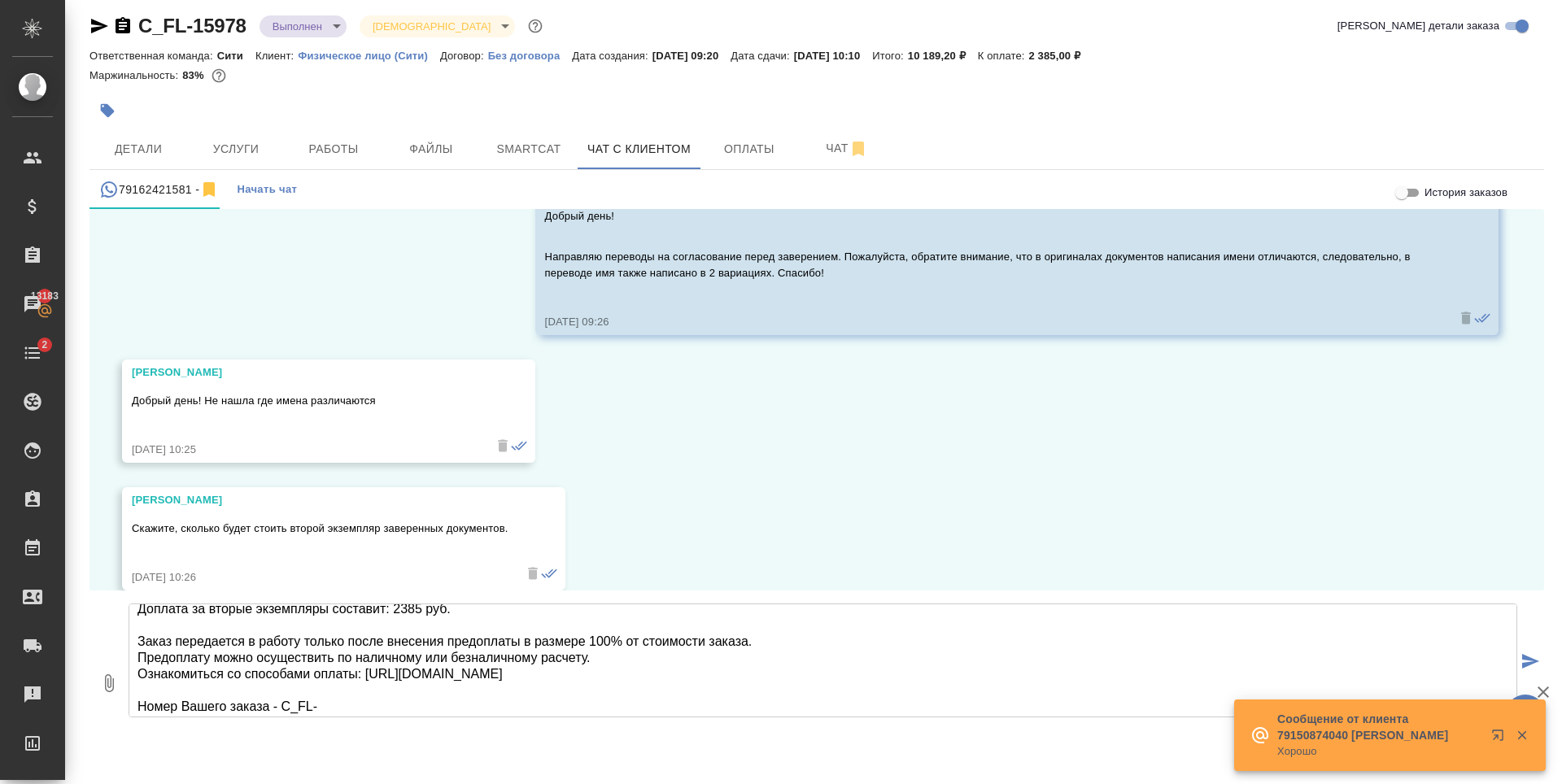
scroll to position [67, 0]
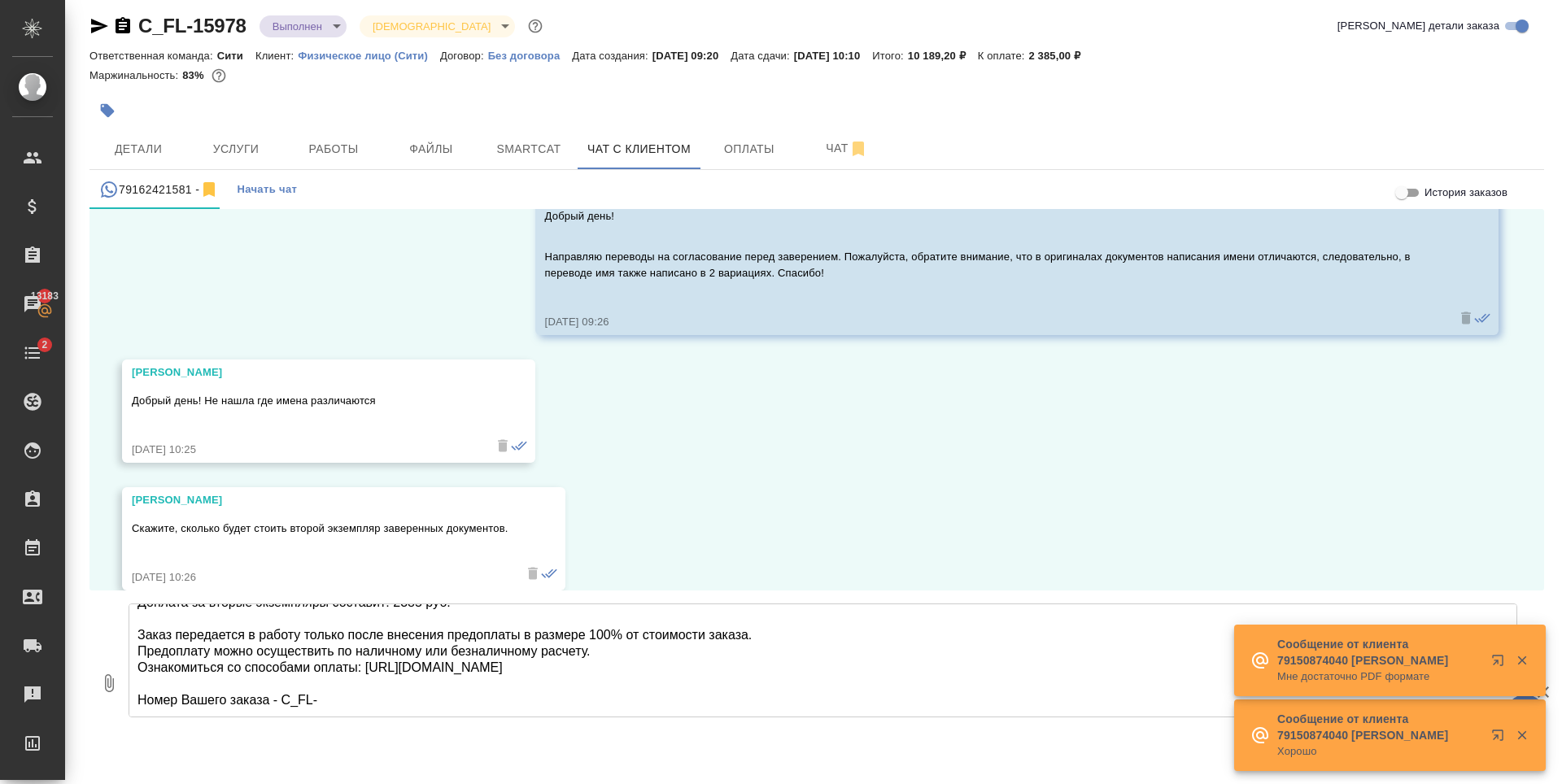
click at [315, 687] on textarea "Ирина, документы будут готовы сегодня вечером. Доплата за вторые экземпляры сос…" at bounding box center [823, 659] width 1388 height 114
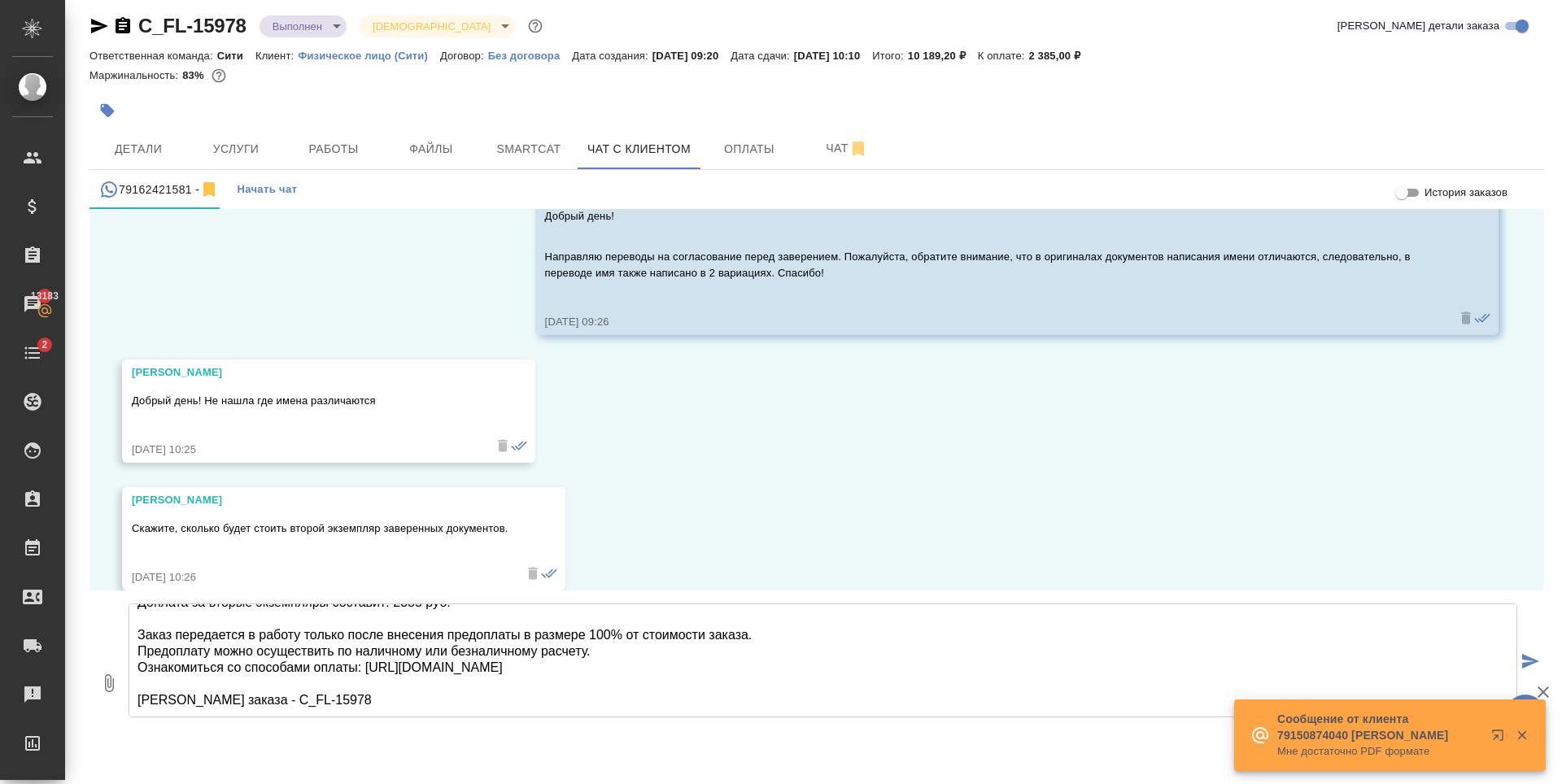
click at [637, 655] on textarea "Ирина, документы будут готовы сегодня вечером. Доплата за вторые экземпляры сос…" at bounding box center [823, 659] width 1388 height 114
type textarea "Ирина, документы будут готовы сегодня вечером. Доплата за вторые экземпляры сос…"
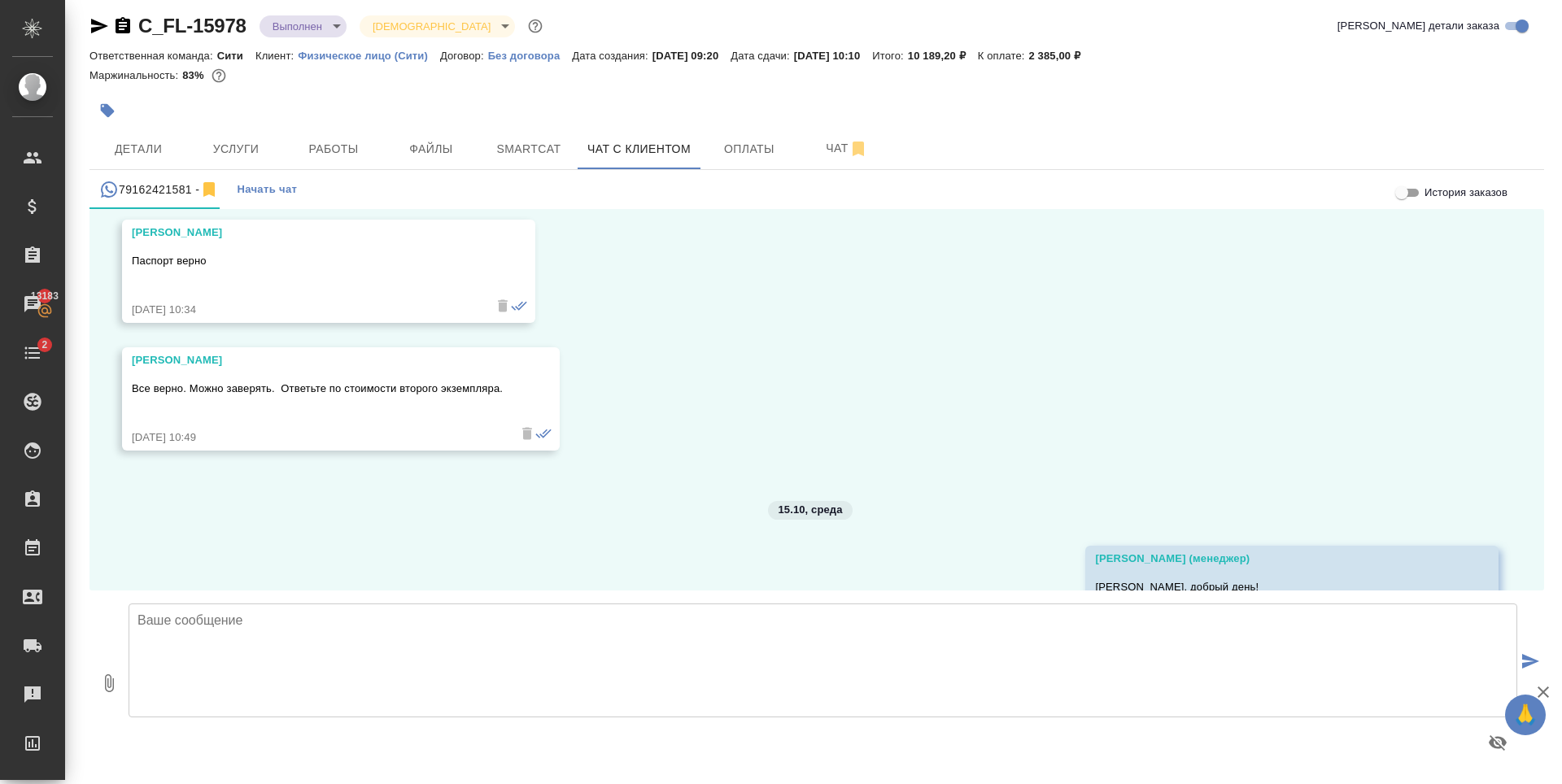
scroll to position [1517, 0]
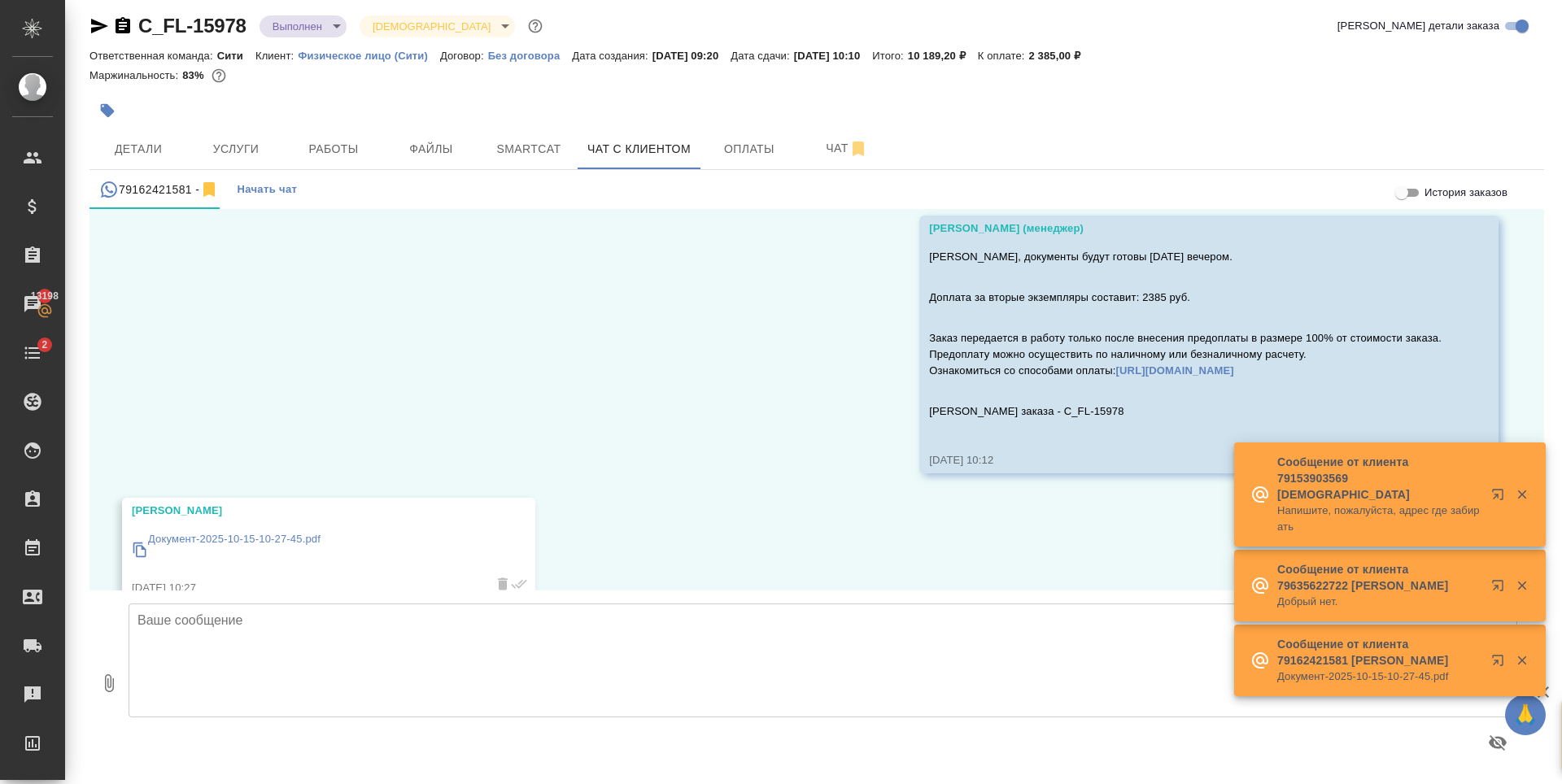
scroll to position [1927, 0]
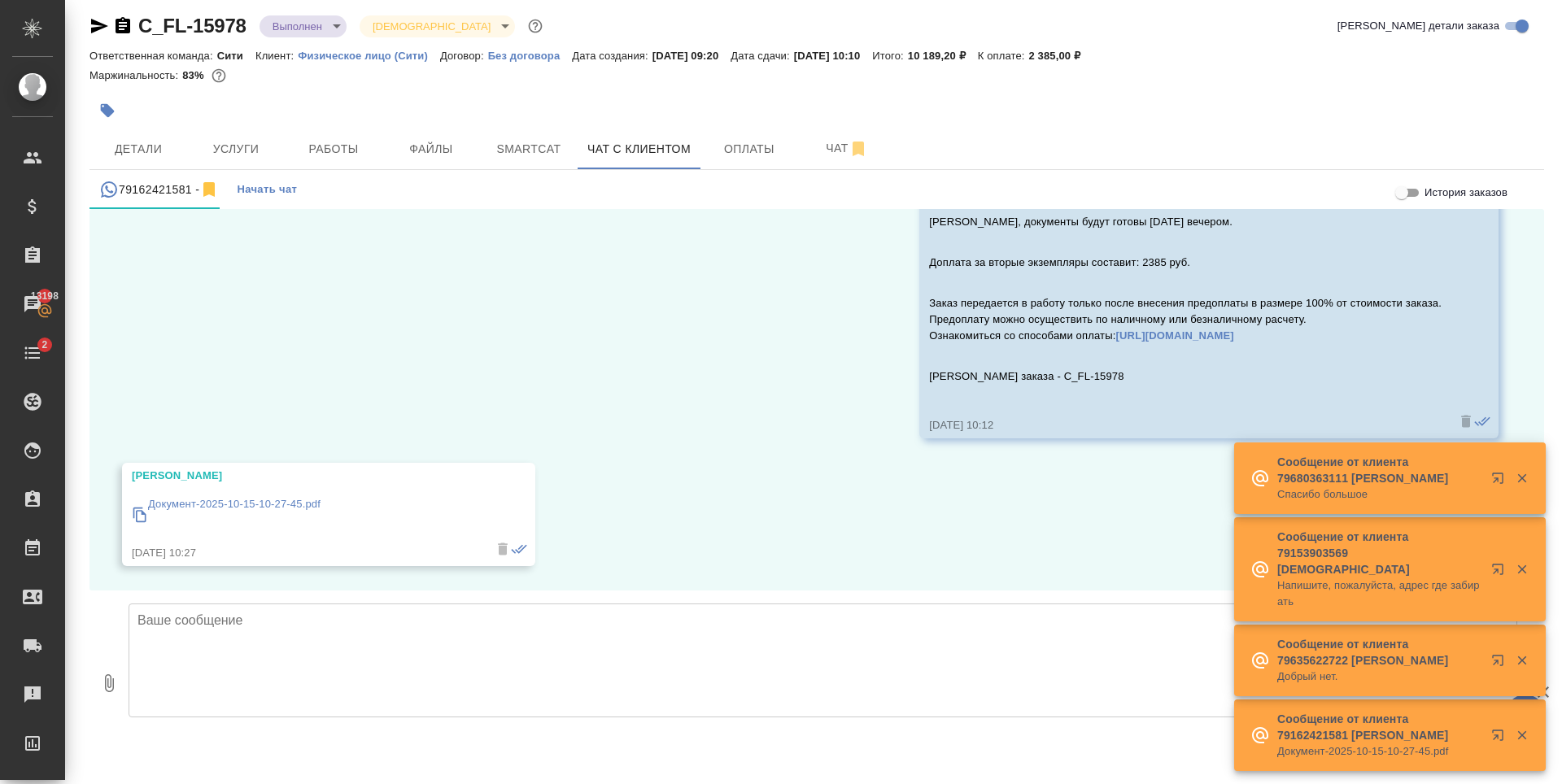
click at [221, 505] on p "Документ-2025-10-15-10-27-45.pdf" at bounding box center [234, 503] width 173 height 16
